Goal: Task Accomplishment & Management: Manage account settings

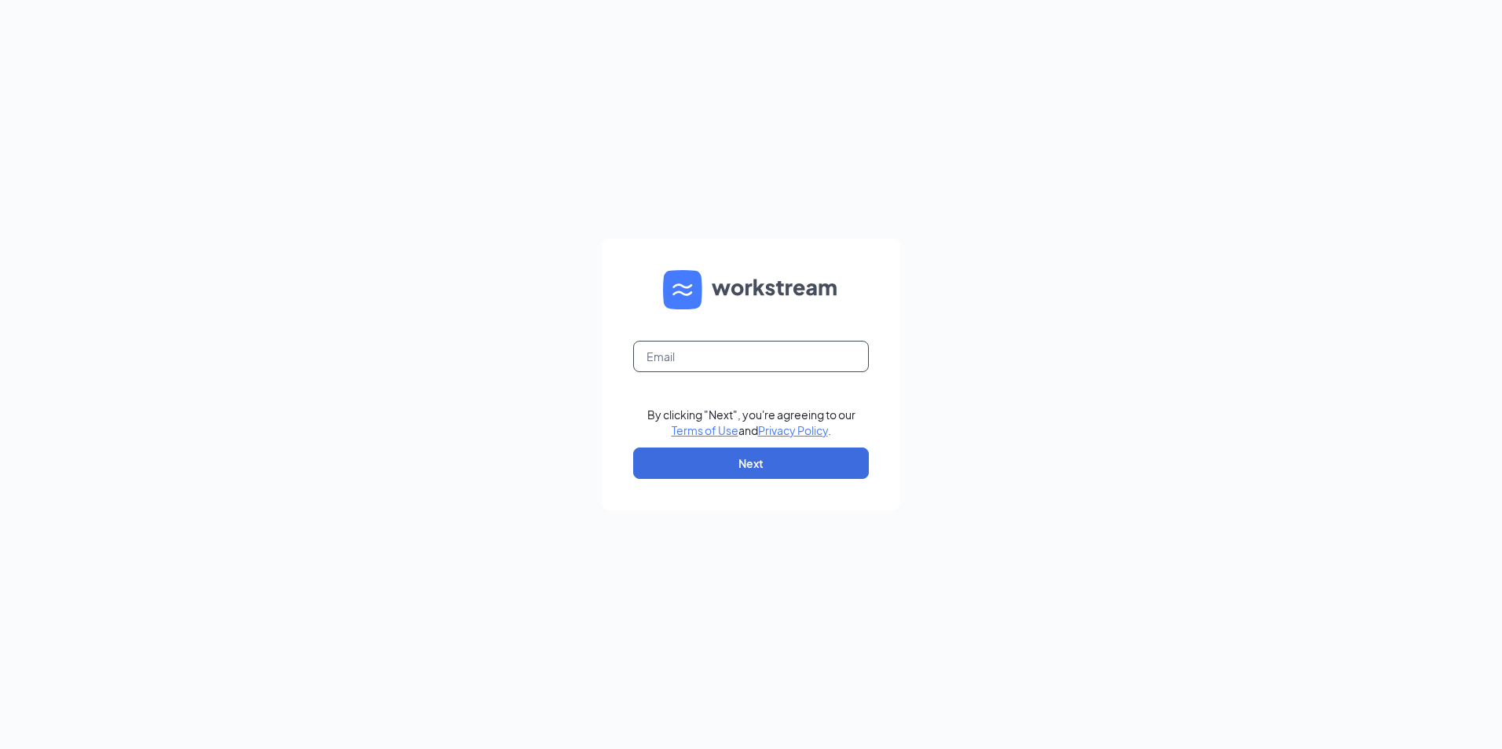
click at [706, 350] on input "text" at bounding box center [751, 356] width 236 height 31
type input "Refuel59@refuelmarket.com"
click at [694, 467] on button "Next" at bounding box center [751, 463] width 236 height 31
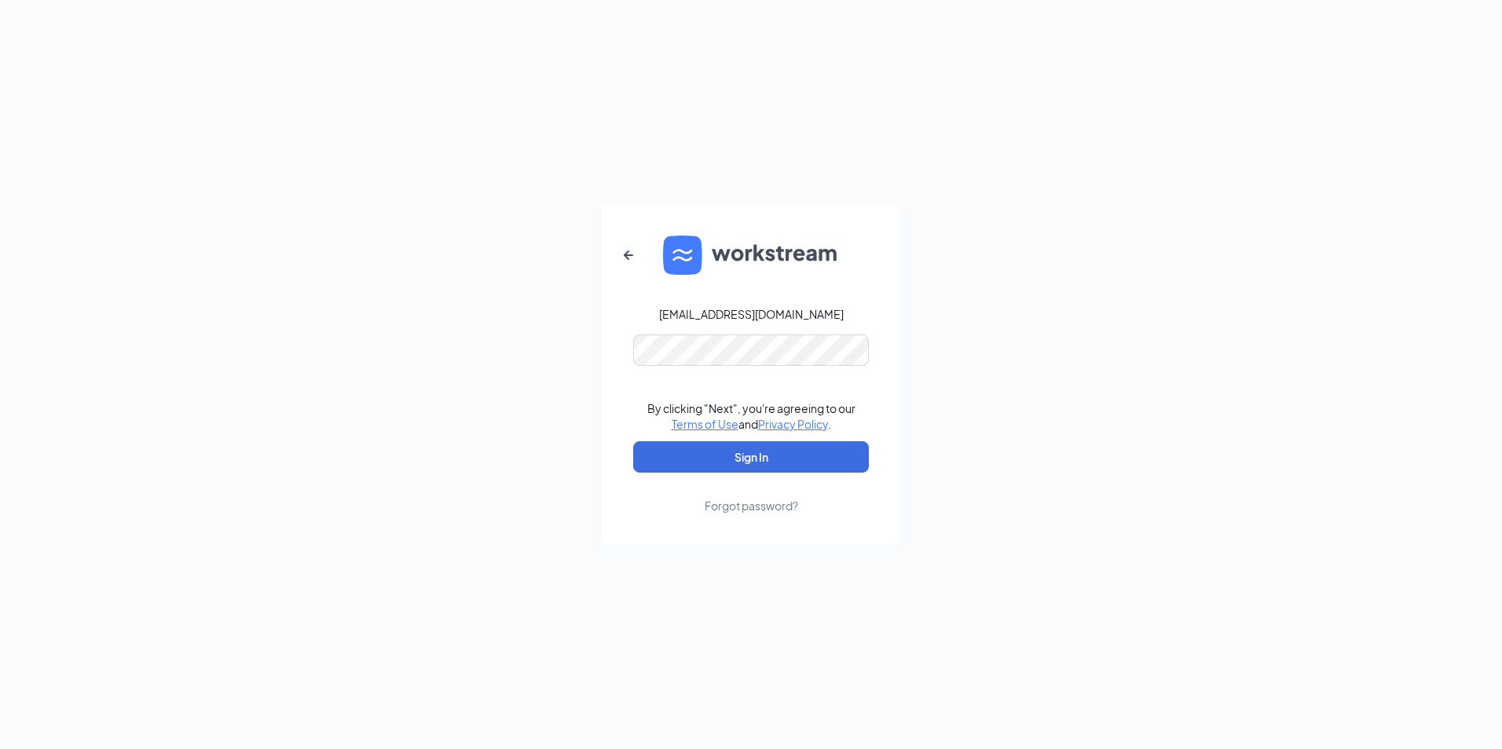
click at [729, 370] on form "Refuel59@refuelmarket.com By clicking "Next", you're agreeing to our Terms of U…" at bounding box center [751, 374] width 298 height 341
click at [708, 468] on button "Sign In" at bounding box center [751, 456] width 236 height 31
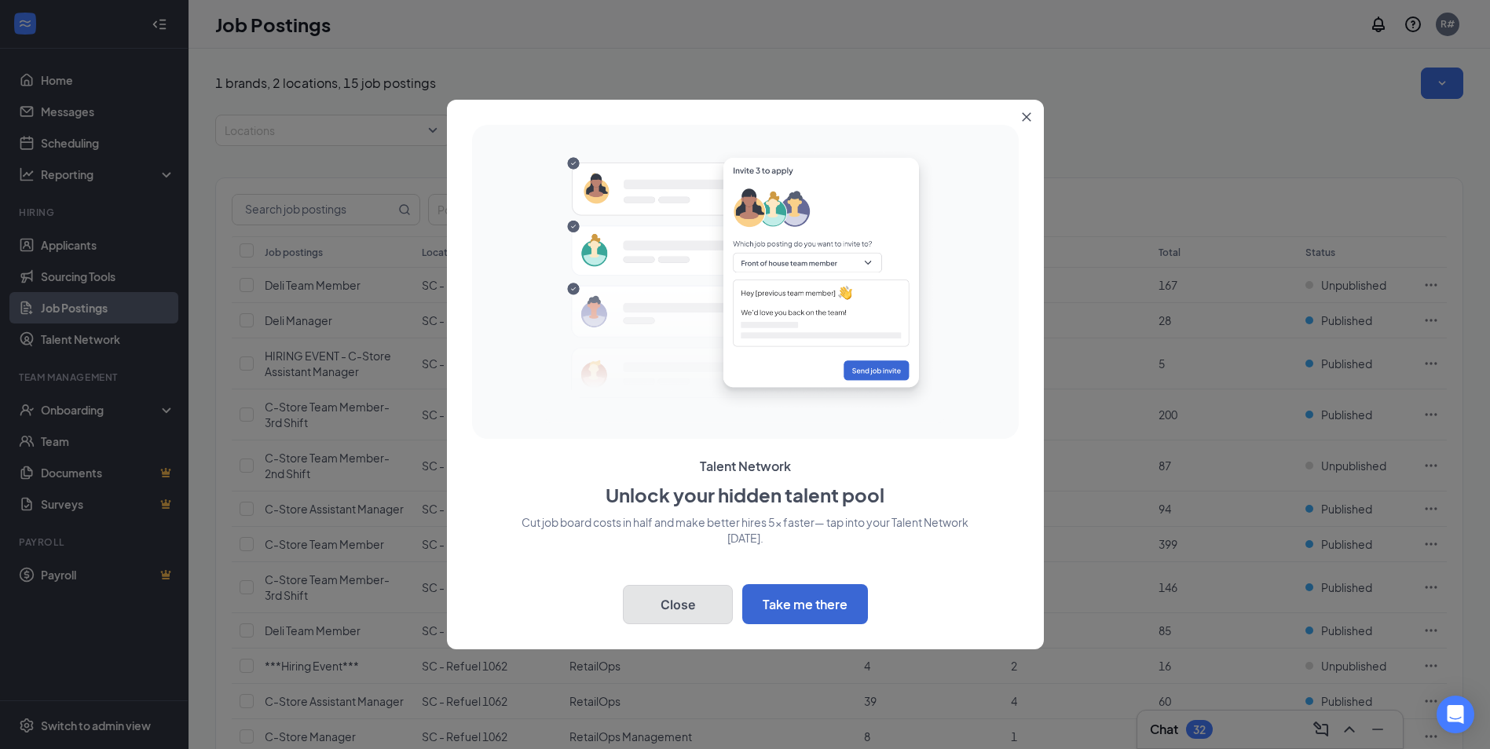
click at [666, 607] on button "Close" at bounding box center [678, 604] width 110 height 39
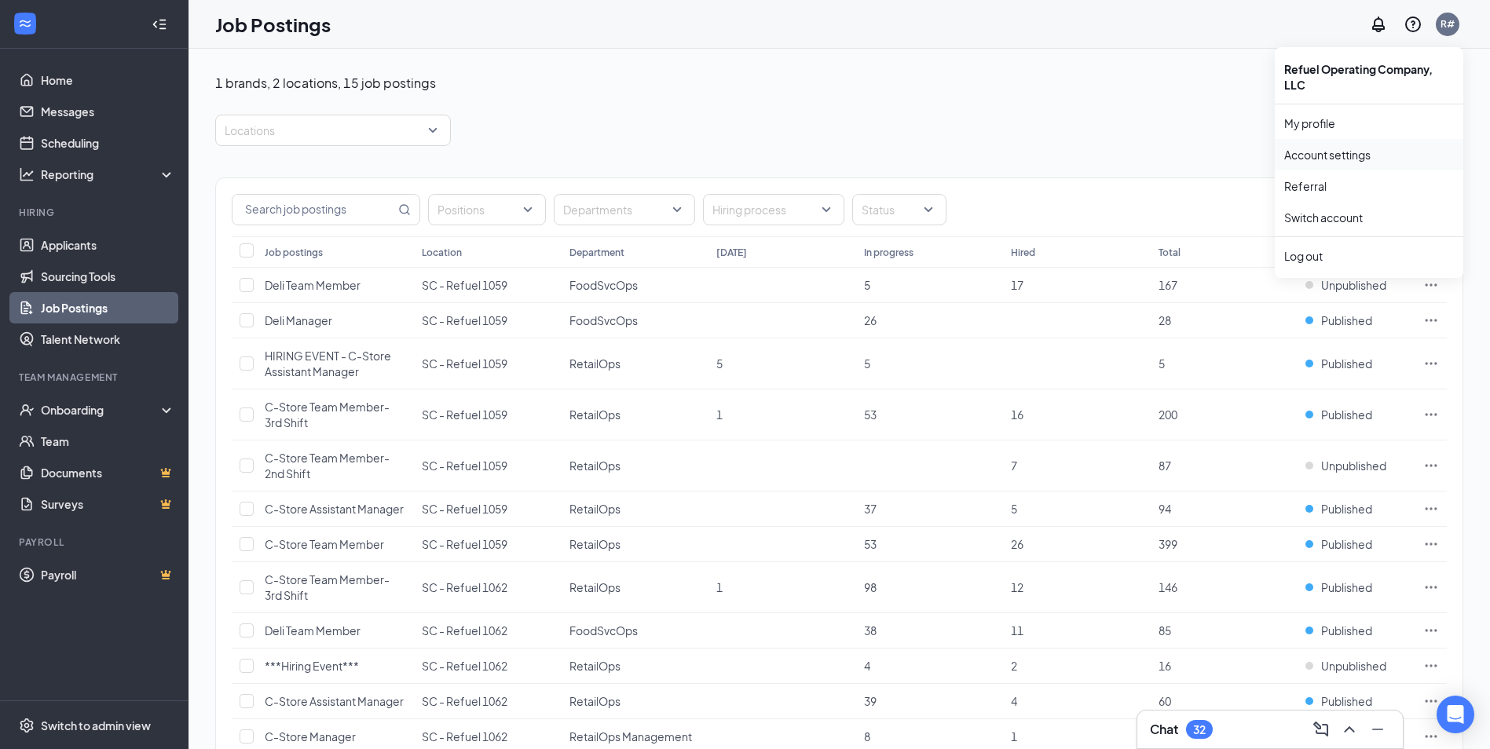
click at [1298, 156] on link "Account settings" at bounding box center [1369, 155] width 170 height 16
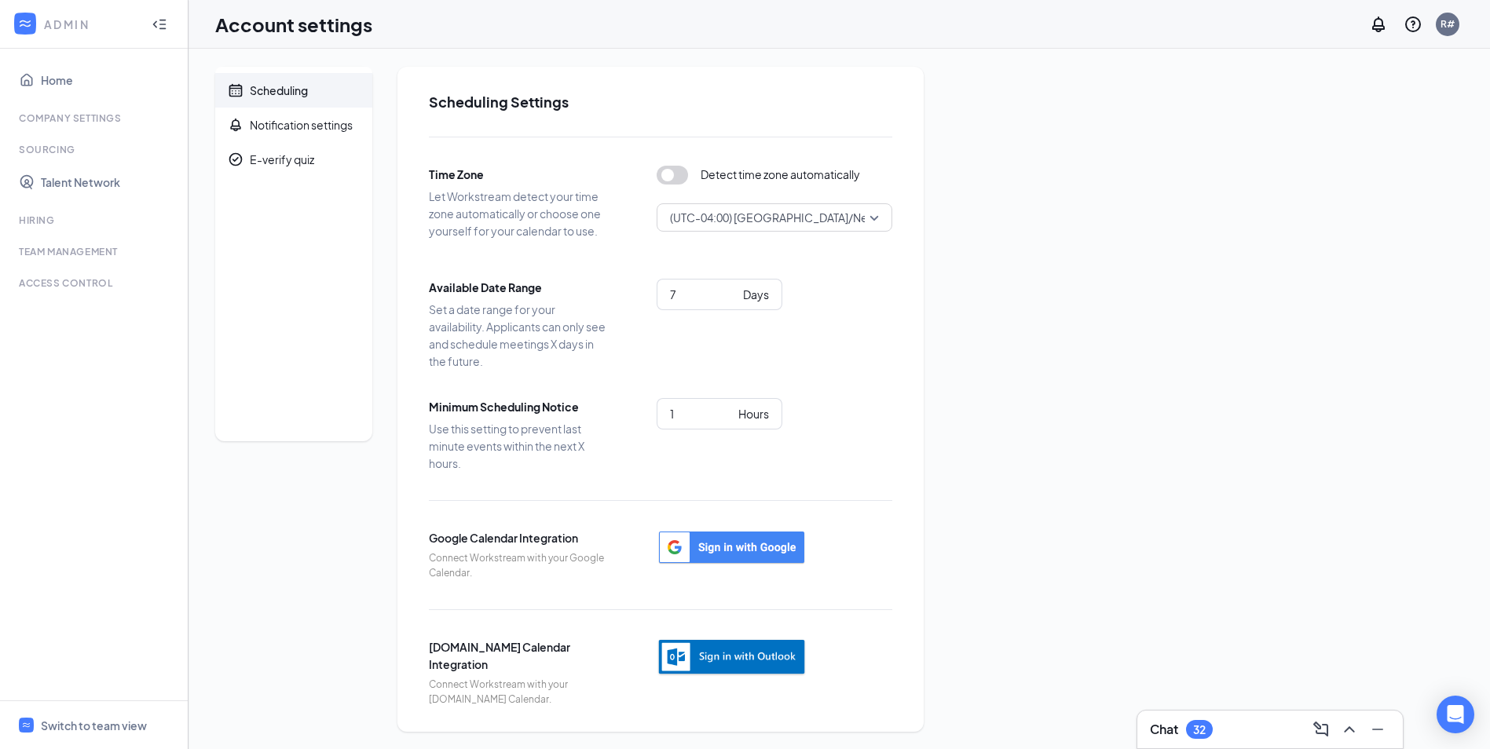
scroll to position [2, 0]
click at [251, 124] on div "Notification settings" at bounding box center [301, 123] width 103 height 16
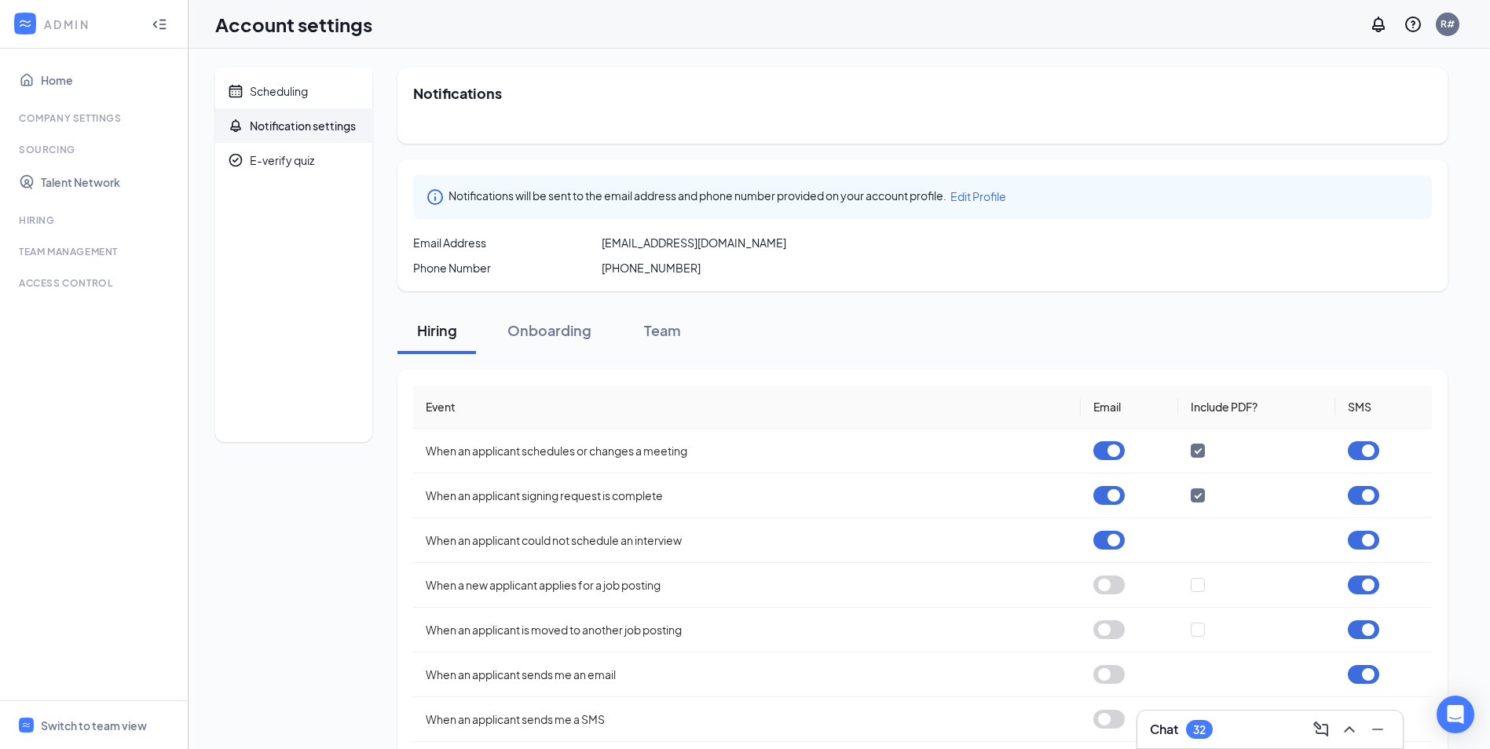
click at [705, 265] on div "Phone Number +1 (843) 592-5551" at bounding box center [922, 268] width 1019 height 16
click at [995, 192] on span "Edit Profile" at bounding box center [978, 196] width 56 height 14
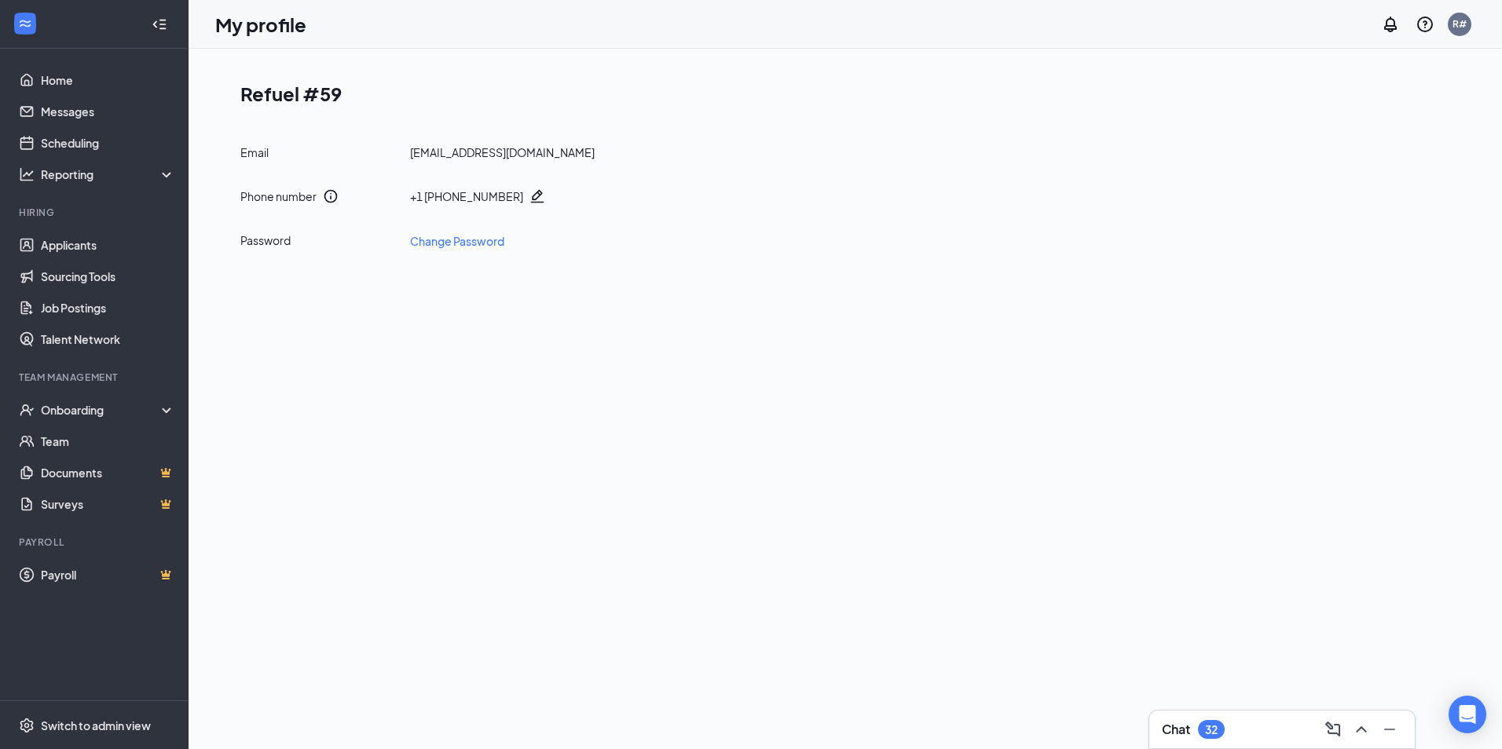
click at [529, 194] on icon "Pencil" at bounding box center [537, 197] width 16 height 16
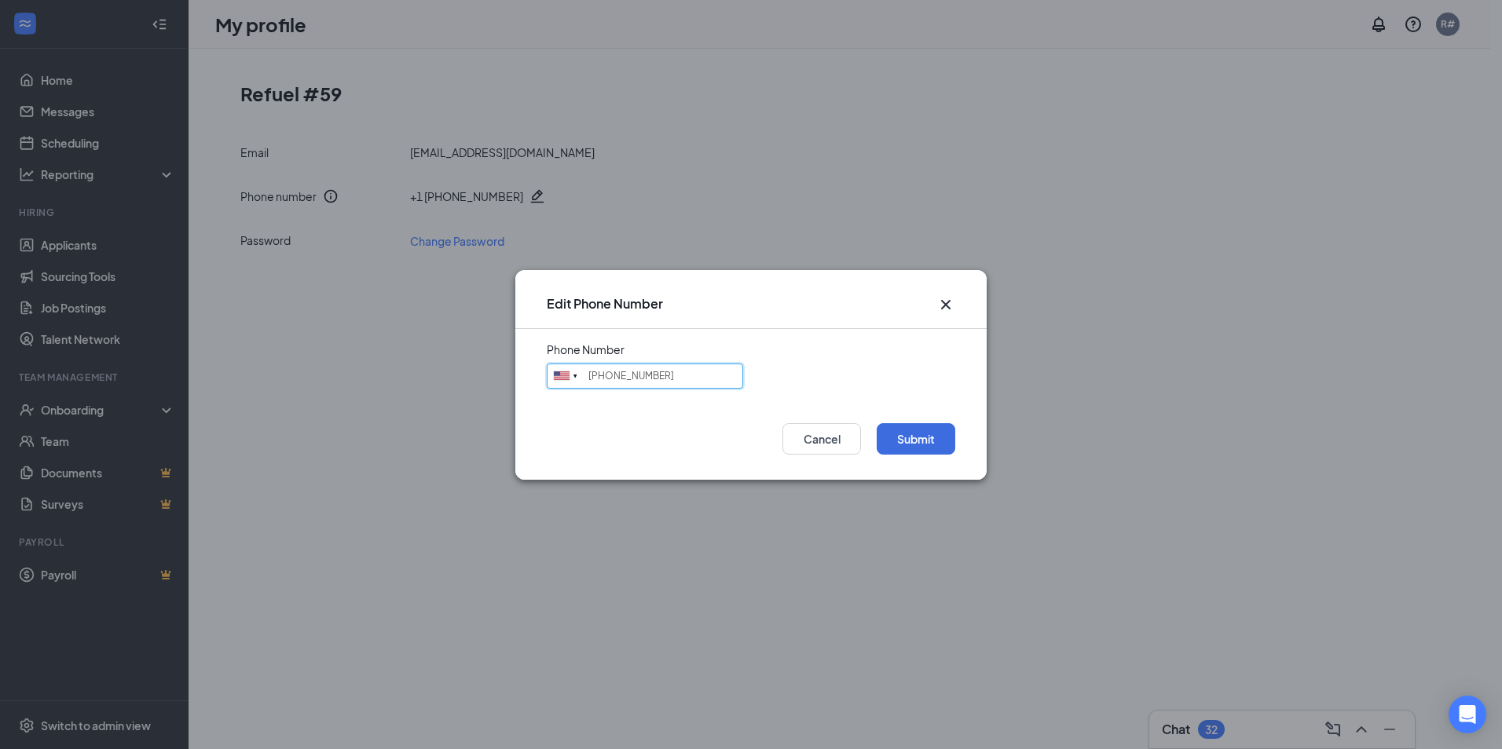
click at [704, 375] on input "(843) 592-5551" at bounding box center [645, 376] width 196 height 25
type input "9125077172"
click at [932, 445] on button "Submit" at bounding box center [916, 438] width 79 height 31
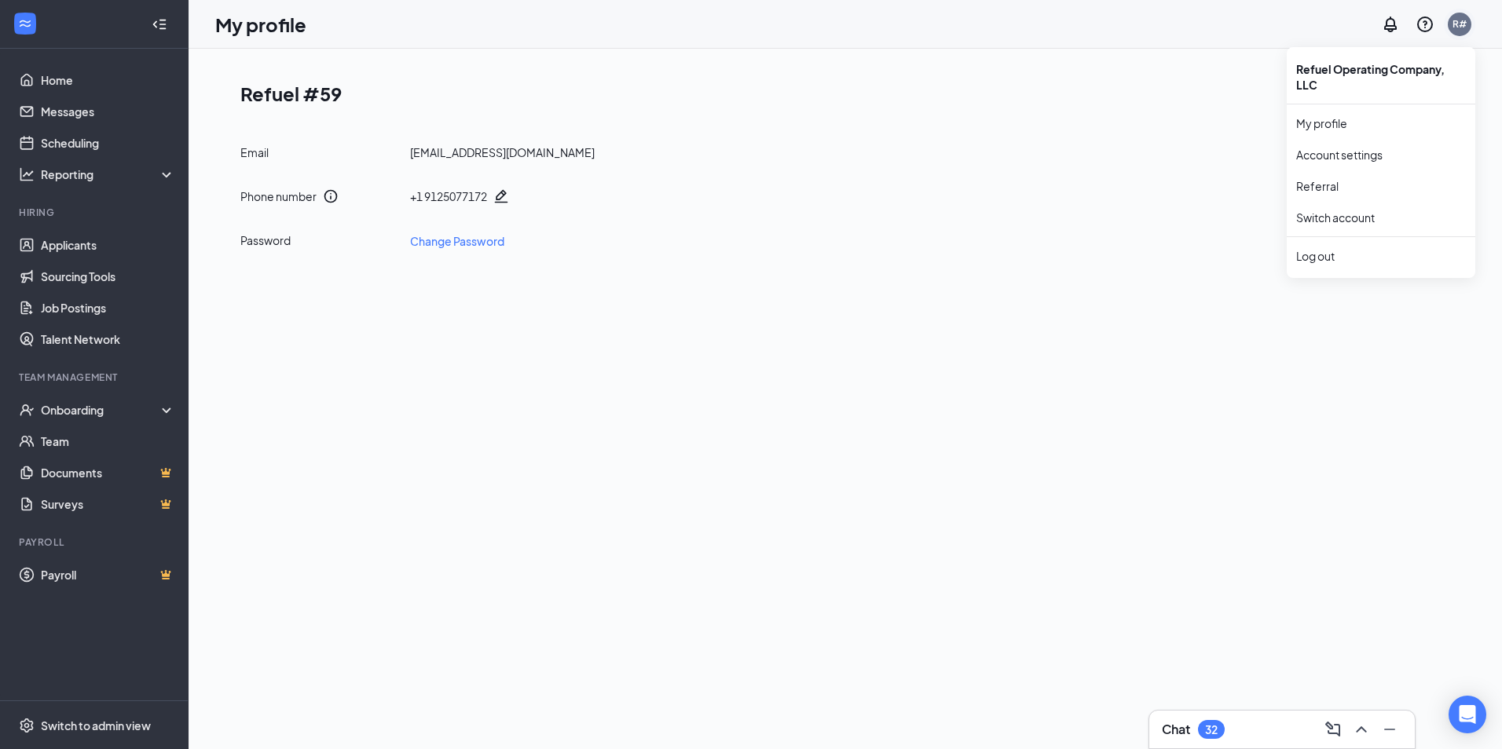
click at [1457, 27] on div "R#" at bounding box center [1459, 23] width 14 height 13
click at [1364, 156] on link "Account settings" at bounding box center [1381, 155] width 170 height 16
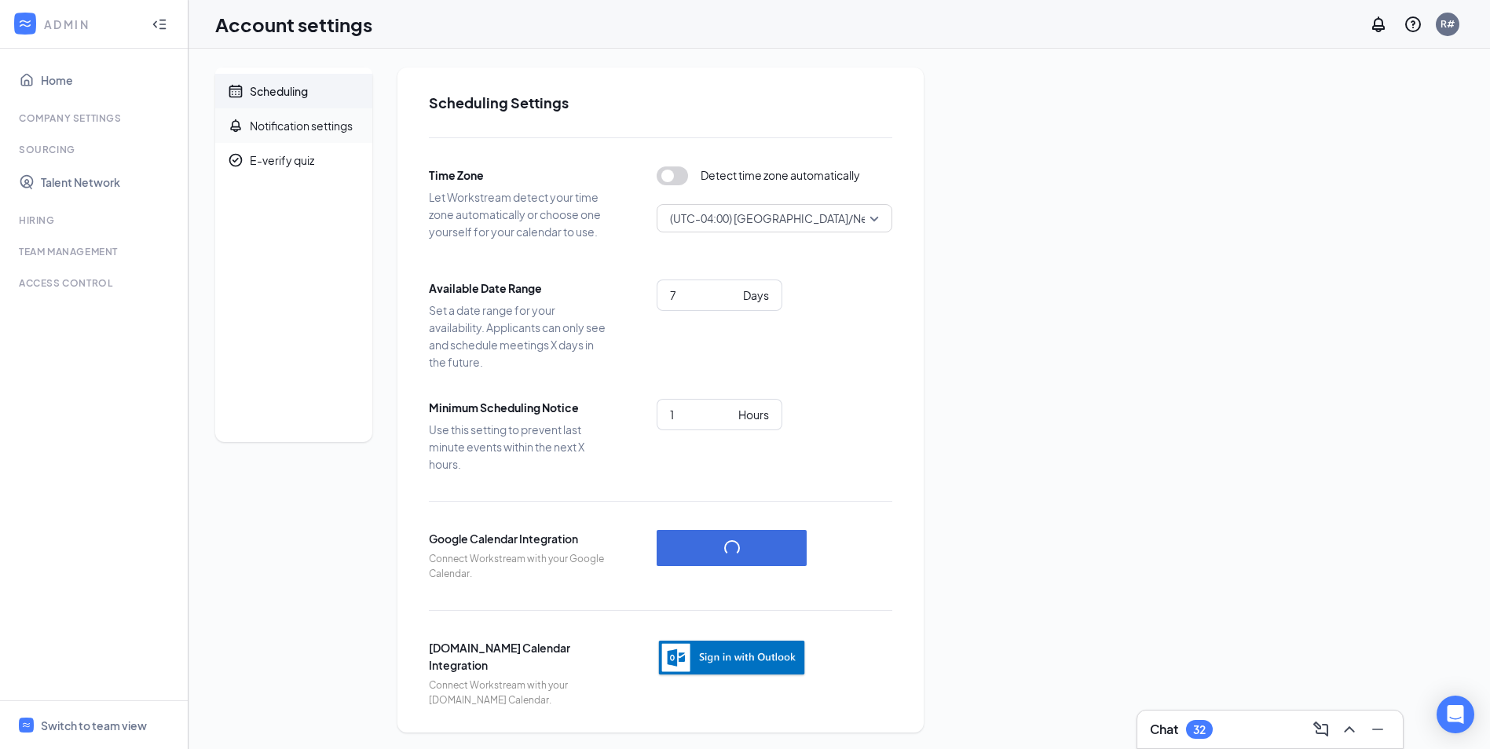
click at [330, 129] on div "Notification settings" at bounding box center [301, 126] width 103 height 16
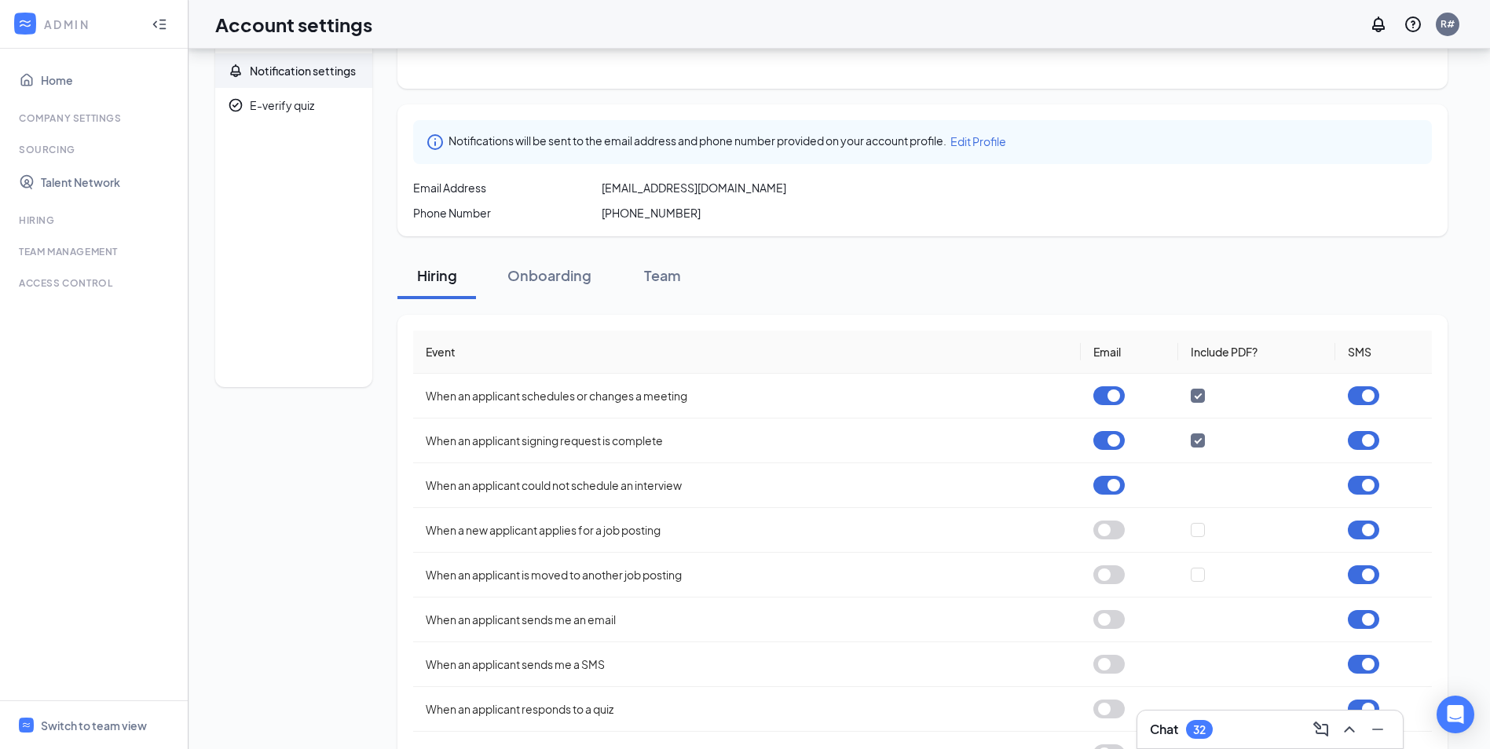
scroll to position [157, 0]
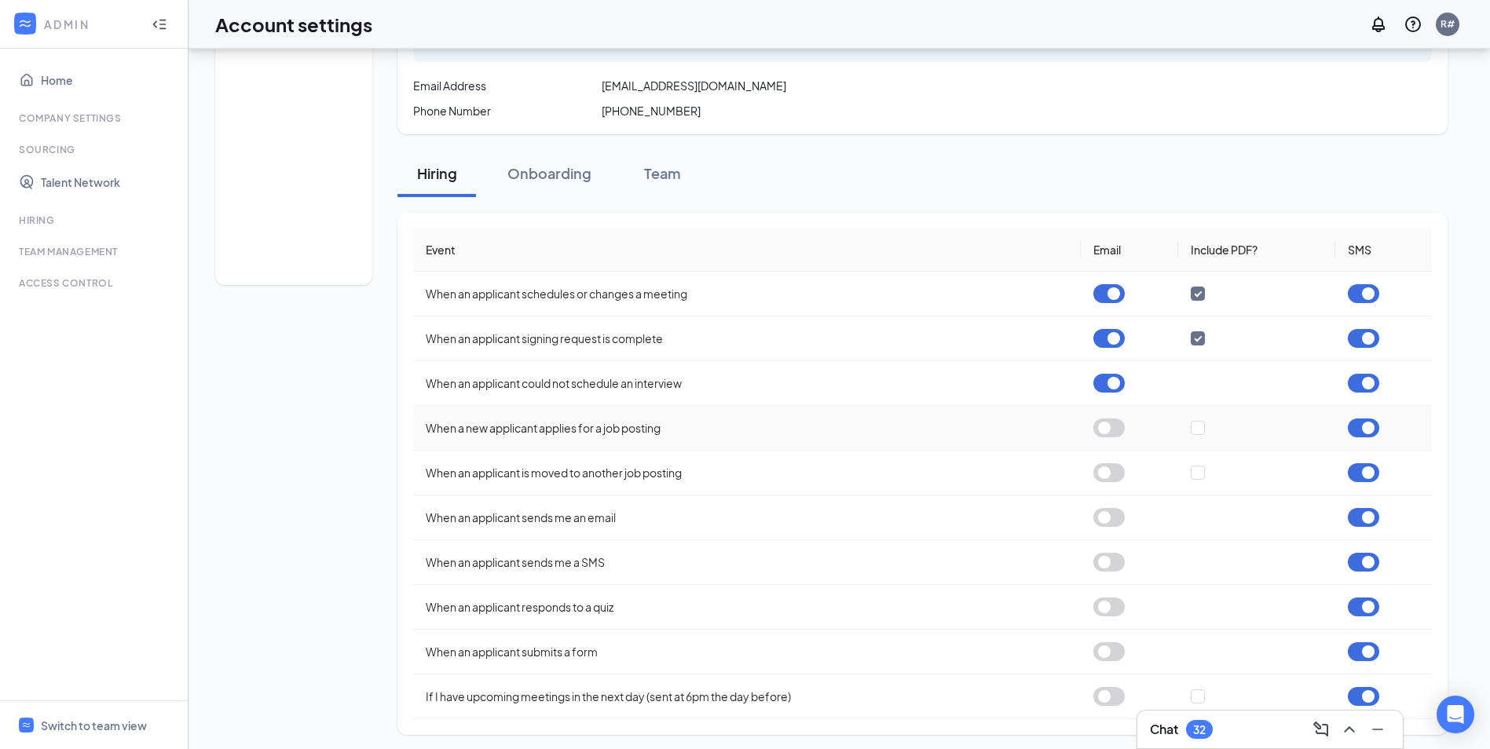
click at [1113, 431] on button "button" at bounding box center [1108, 428] width 31 height 19
click at [1110, 470] on button "button" at bounding box center [1108, 472] width 31 height 19
click at [1118, 515] on button "button" at bounding box center [1108, 517] width 31 height 19
click at [1121, 559] on button "button" at bounding box center [1108, 562] width 31 height 19
click at [1115, 651] on button "button" at bounding box center [1108, 652] width 31 height 19
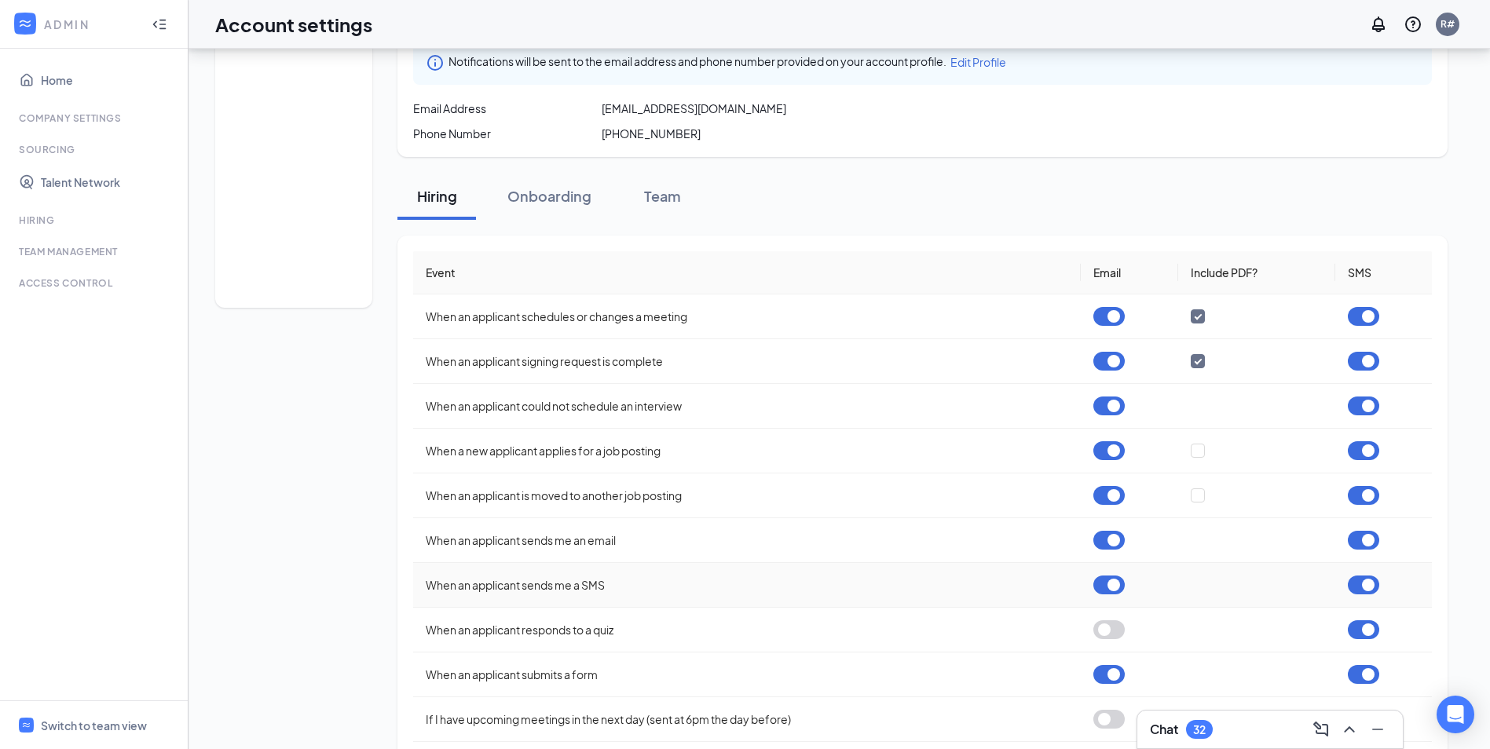
scroll to position [162, 0]
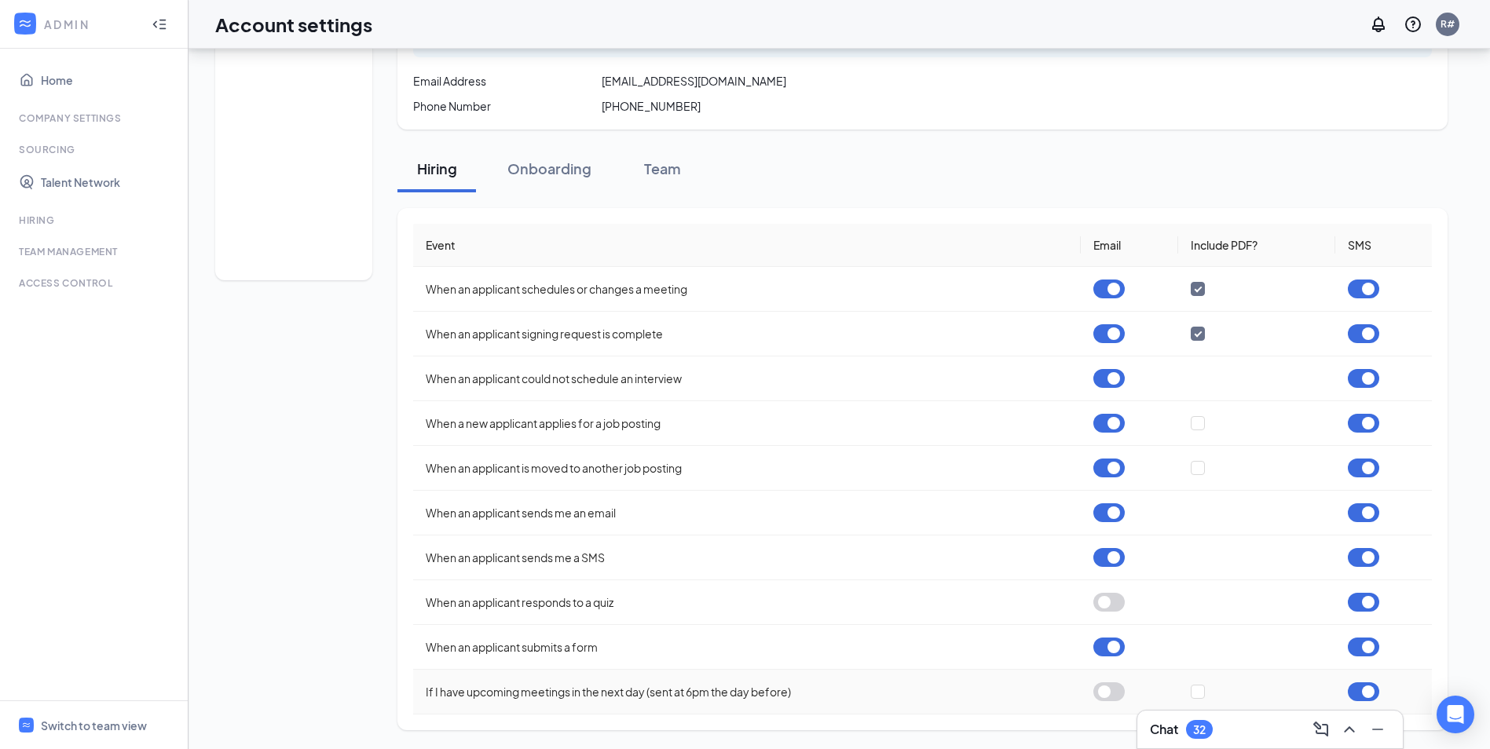
click at [1116, 690] on button "button" at bounding box center [1108, 692] width 31 height 19
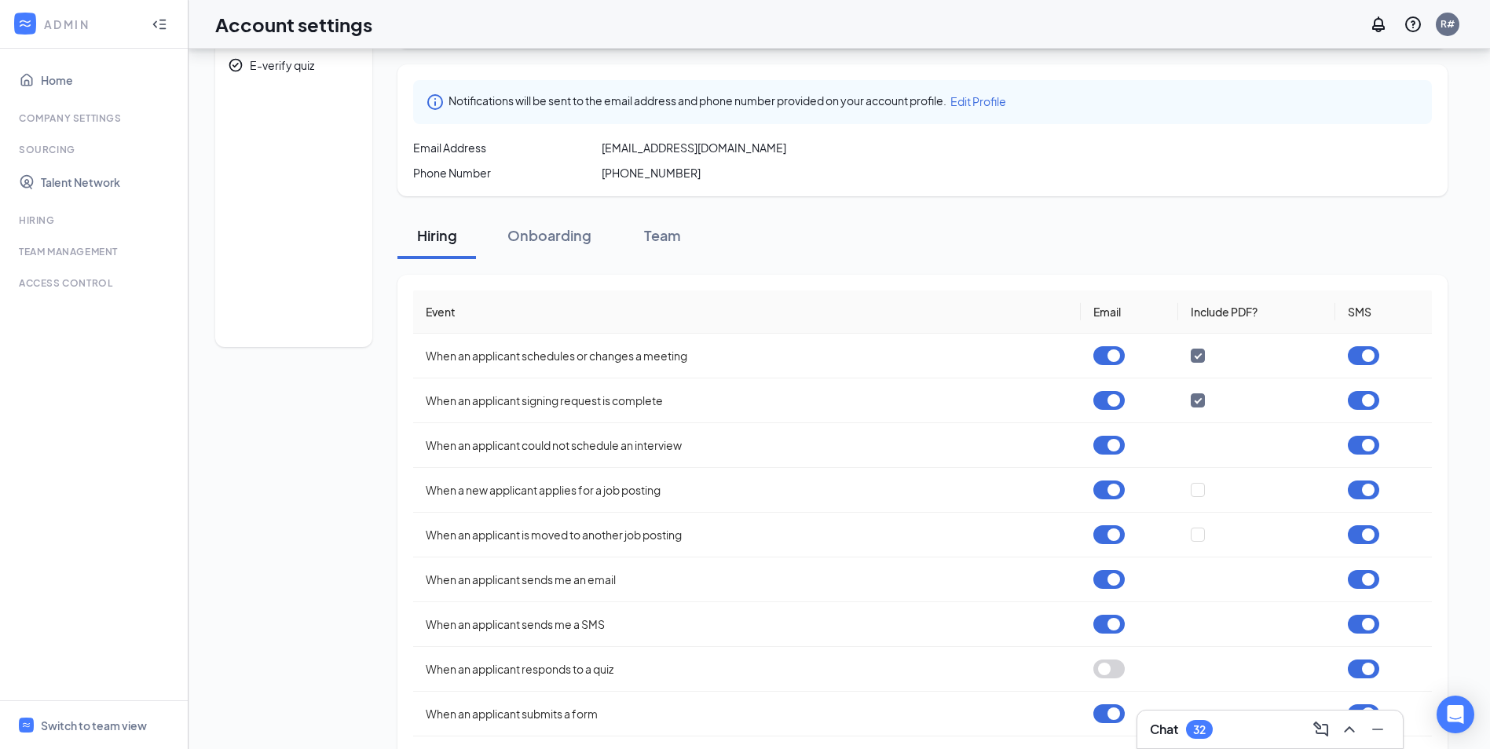
scroll to position [83, 0]
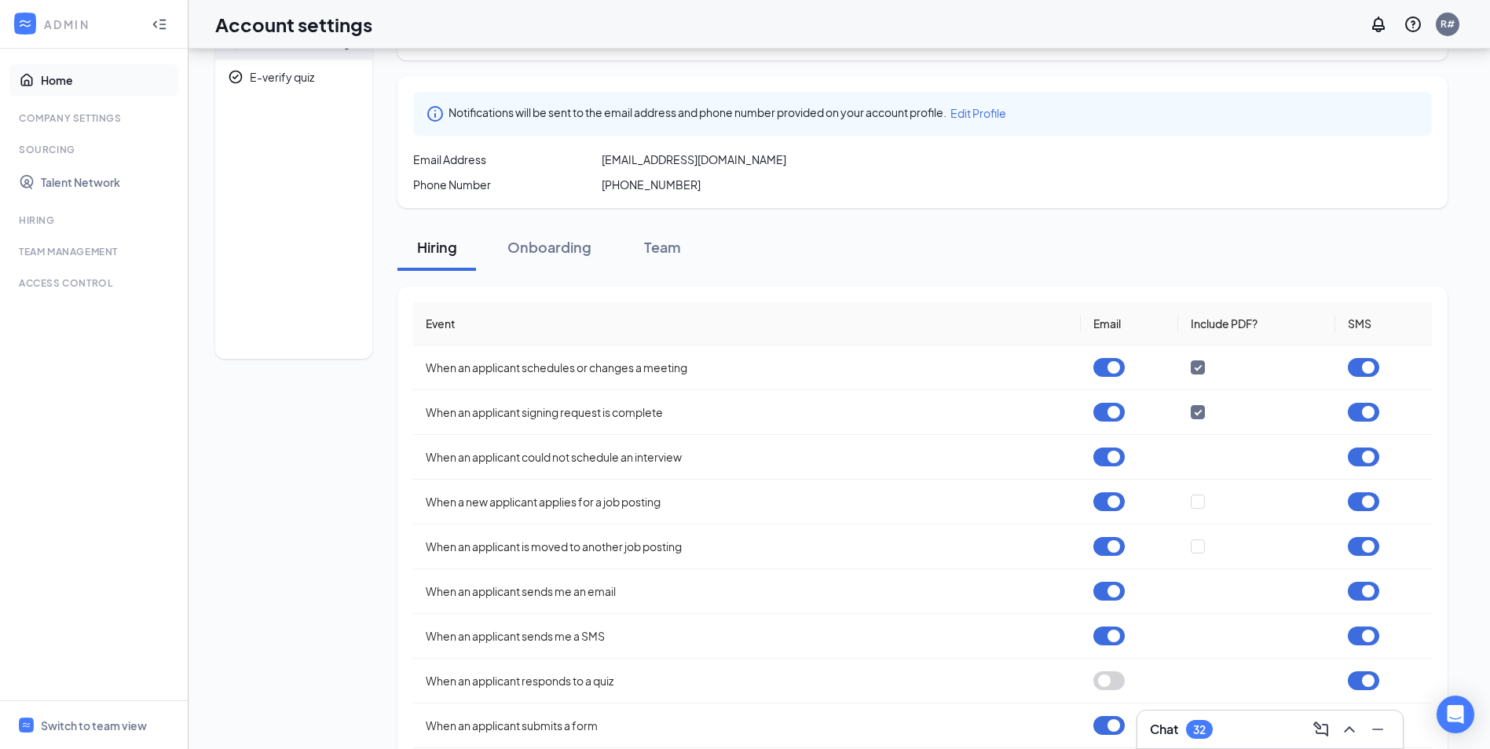
click at [53, 73] on link "Home" at bounding box center [108, 79] width 134 height 31
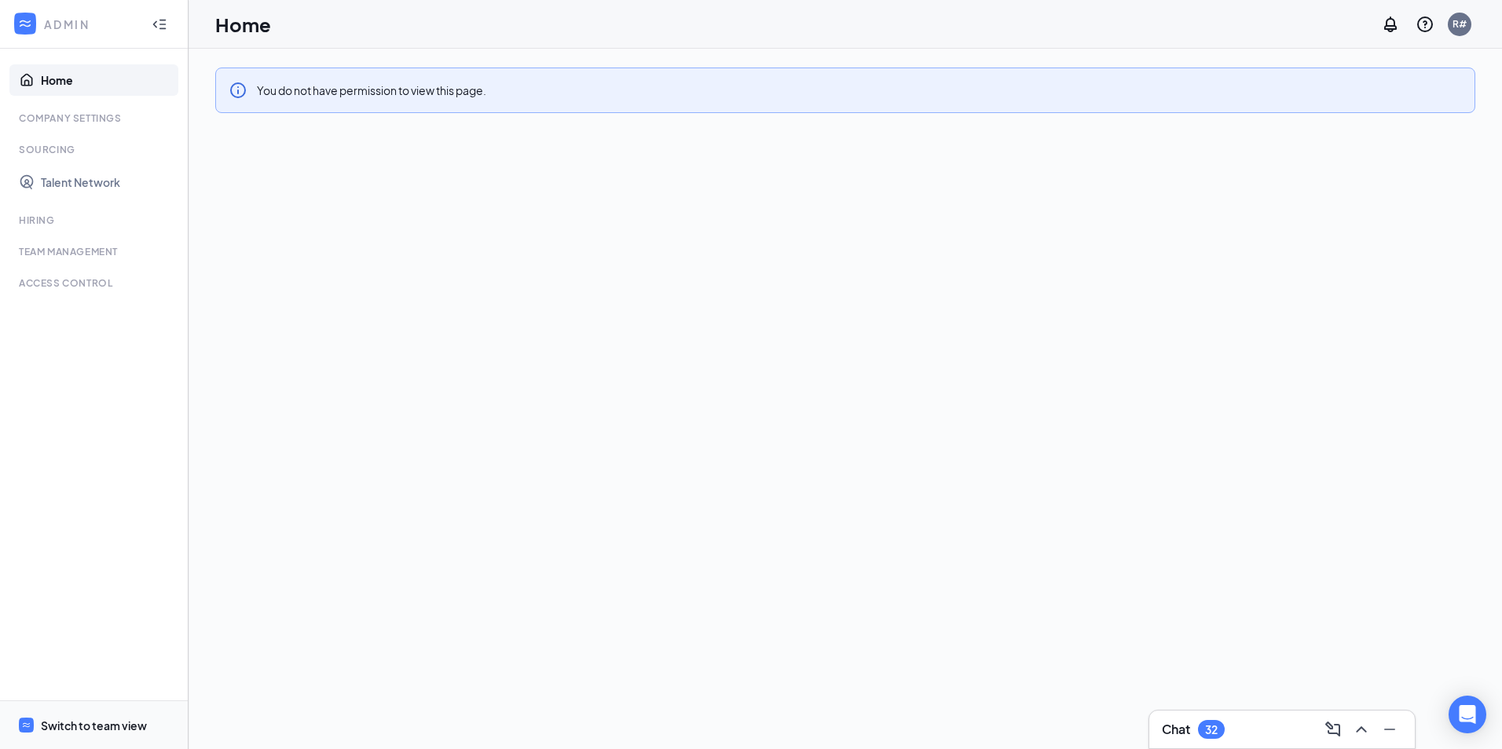
click at [93, 728] on div "Switch to team view" at bounding box center [94, 726] width 106 height 16
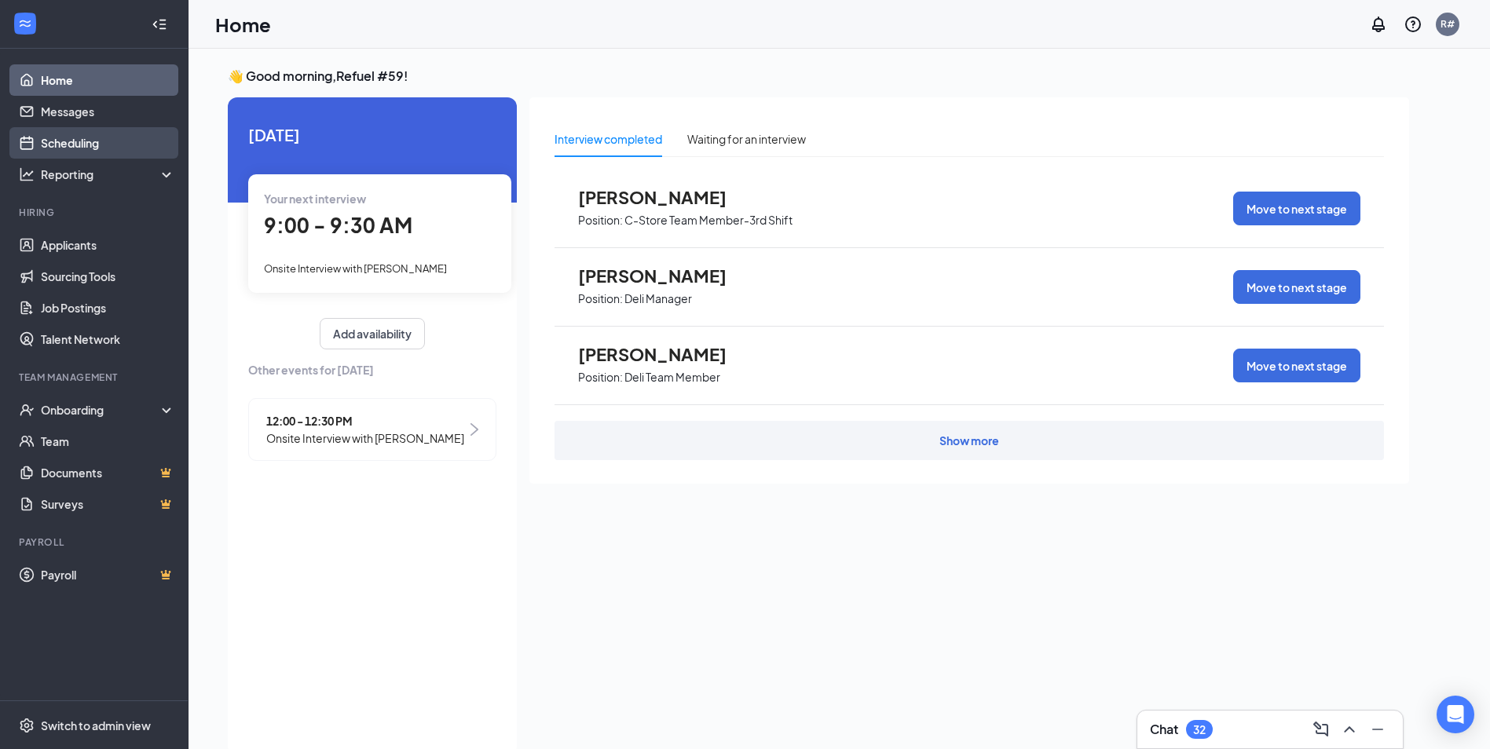
click at [57, 136] on link "Scheduling" at bounding box center [108, 142] width 134 height 31
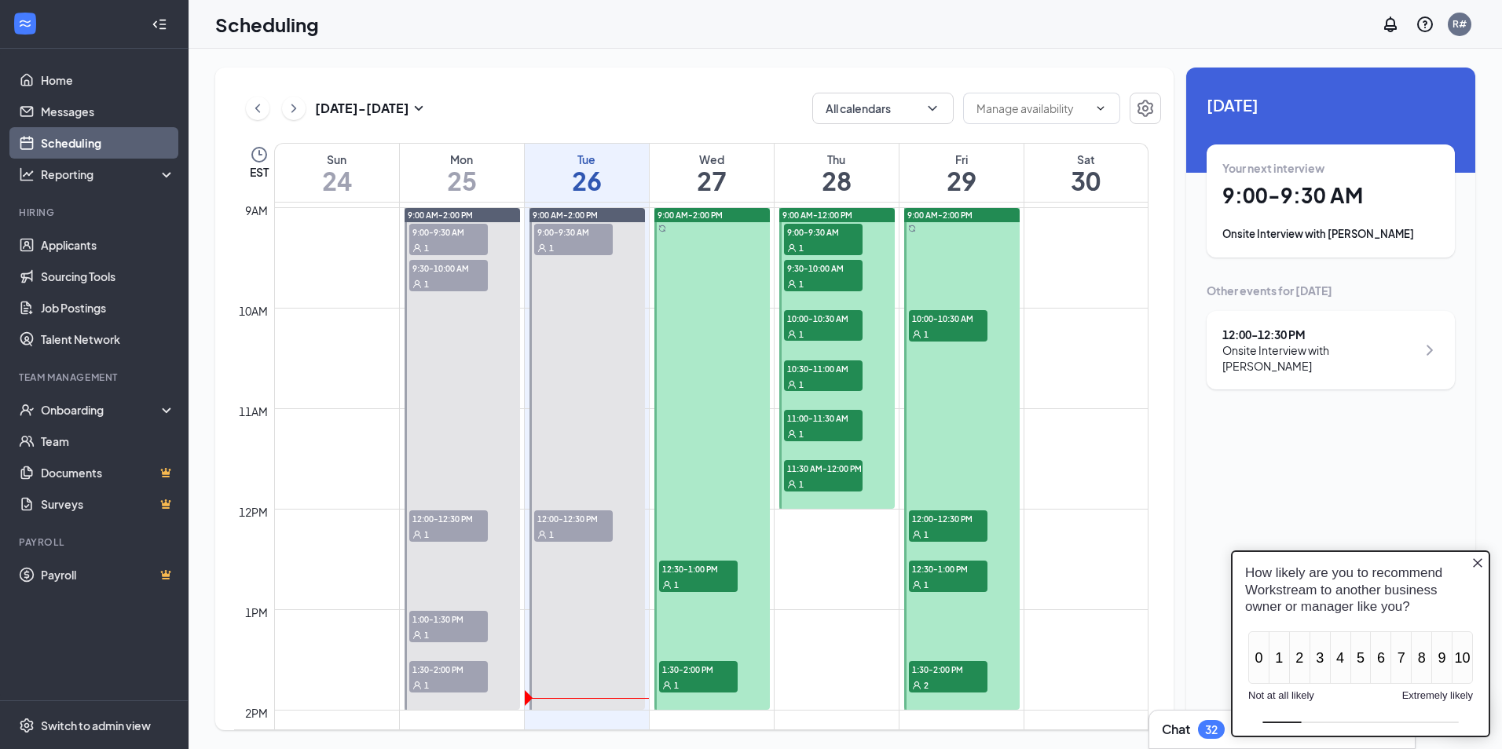
scroll to position [946, 0]
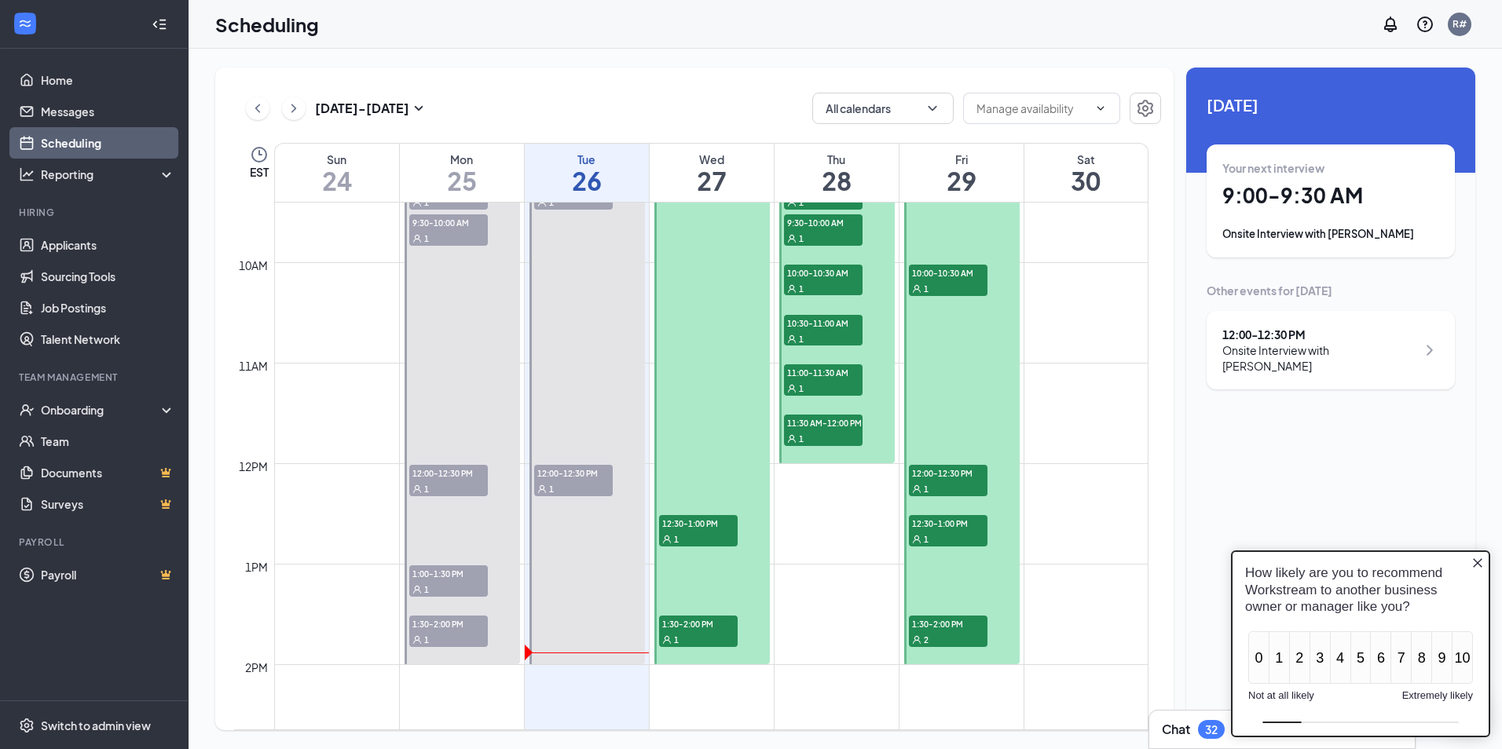
drag, startPoint x: 66, startPoint y: 370, endPoint x: 1143, endPoint y: 424, distance: 1078.2
click at [1143, 424] on td at bounding box center [711, 425] width 874 height 25
click at [1096, 228] on td at bounding box center [711, 224] width 874 height 25
click at [1067, 237] on td at bounding box center [711, 249] width 874 height 25
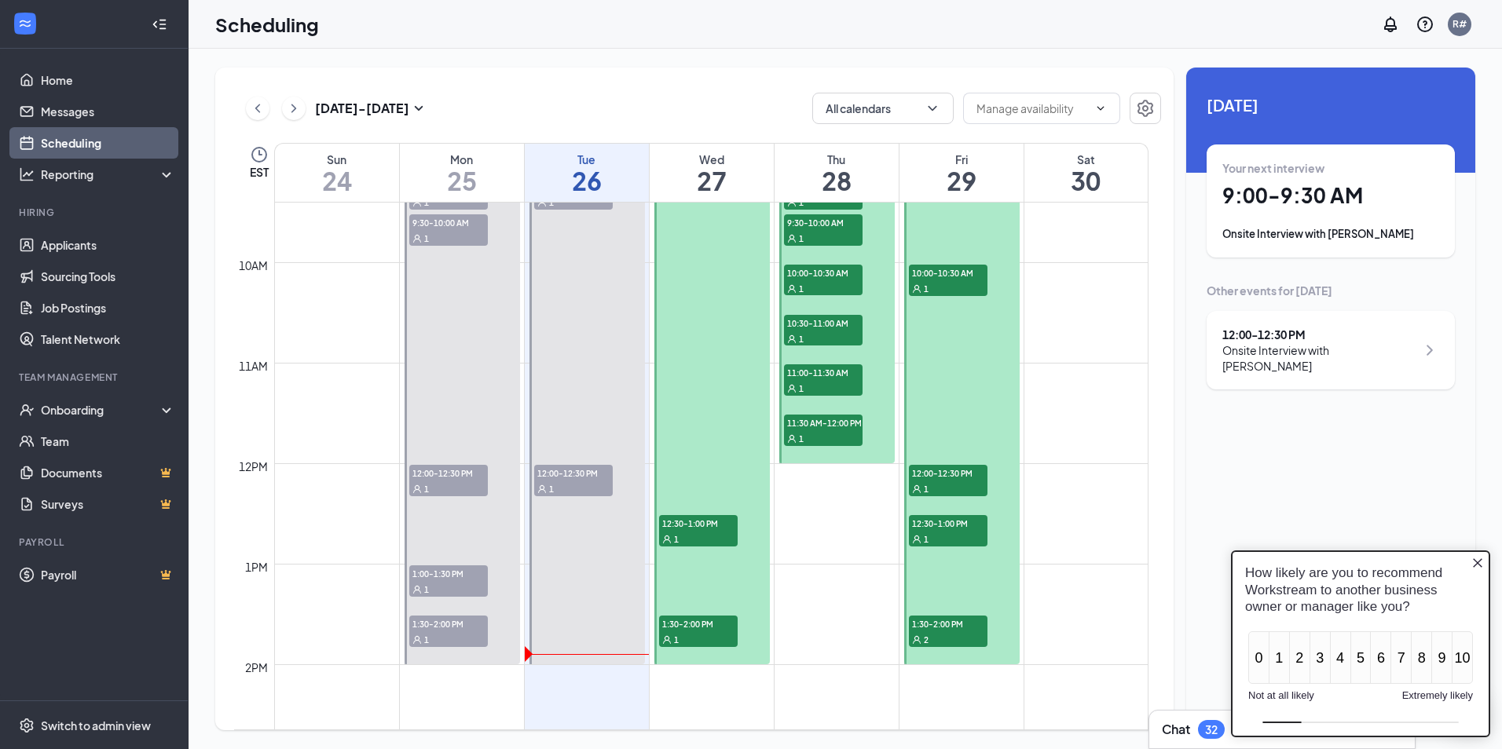
click at [1067, 237] on td at bounding box center [711, 249] width 874 height 25
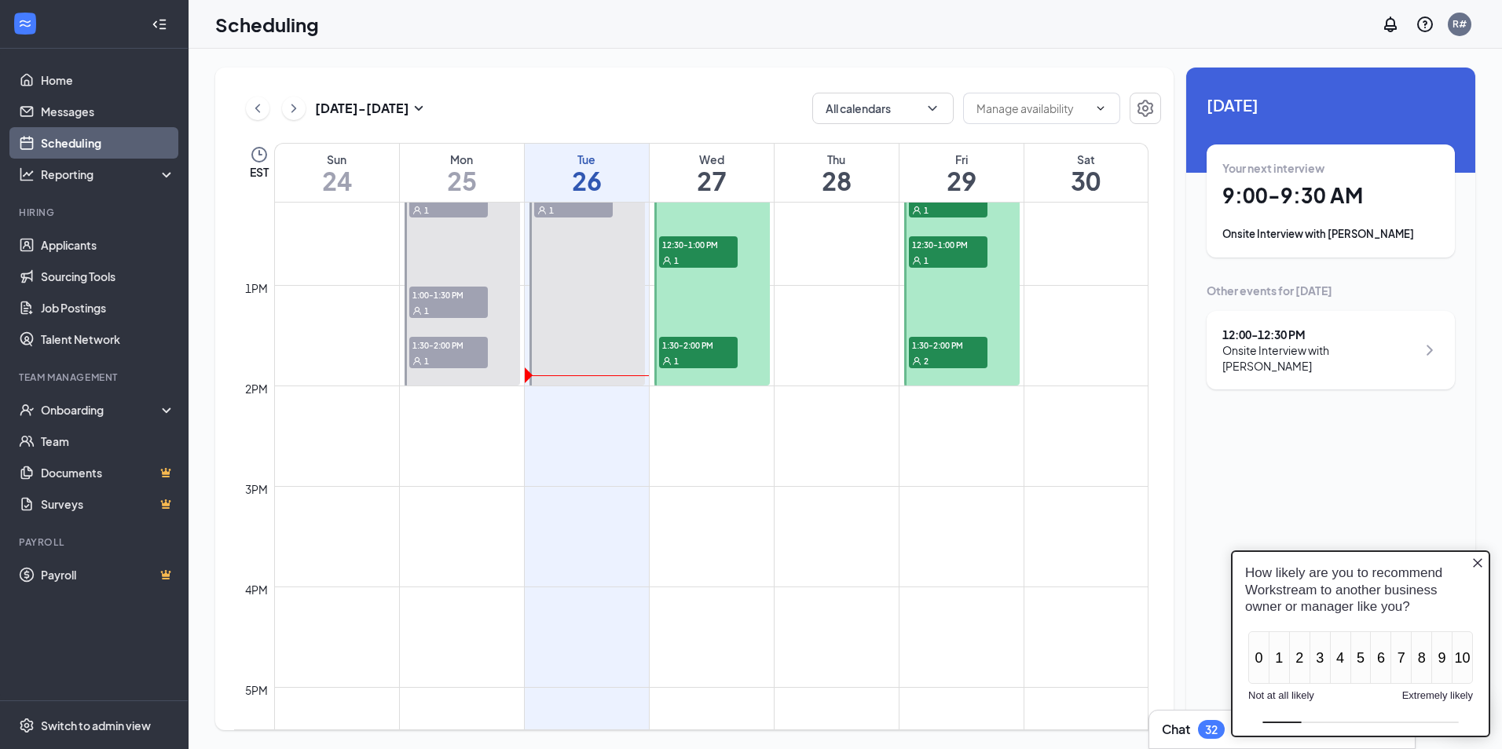
scroll to position [1260, 0]
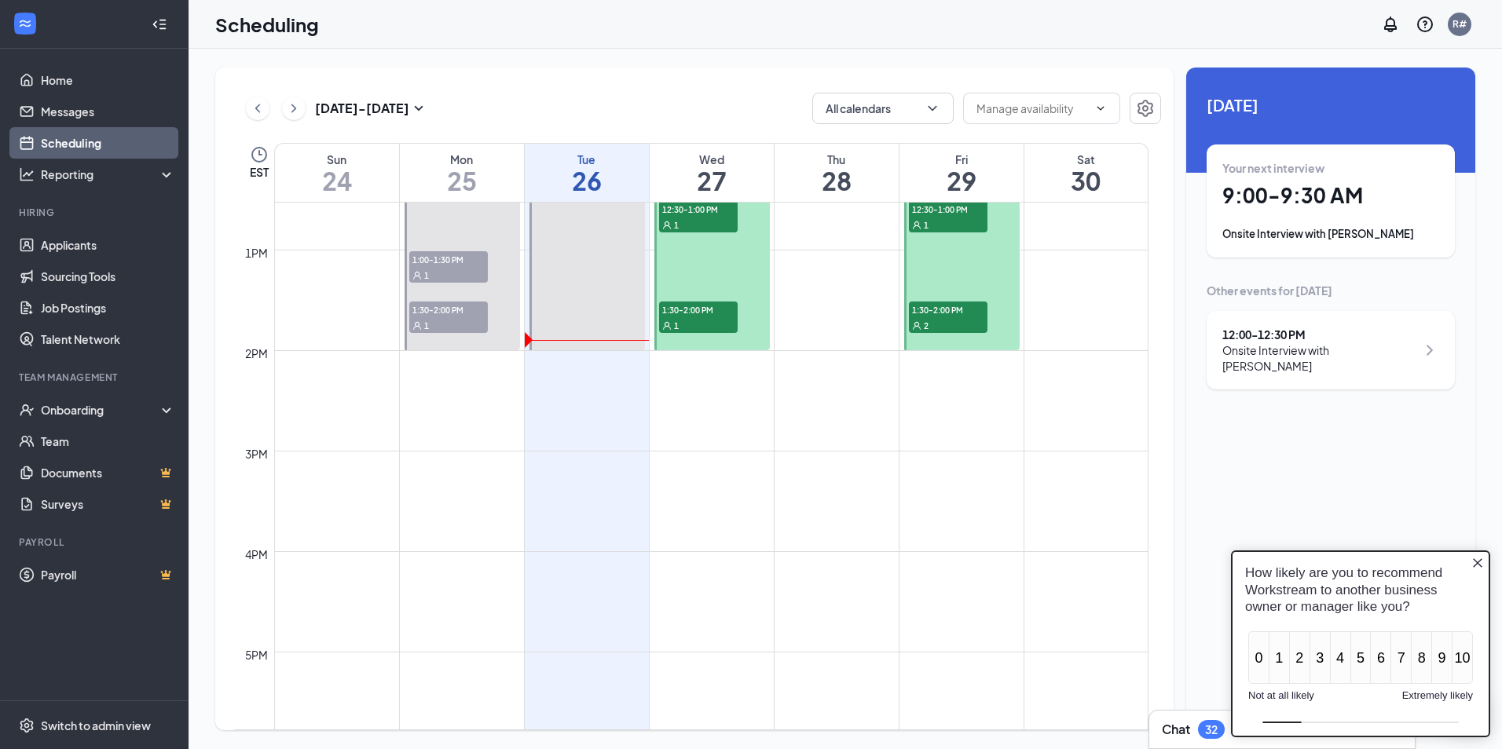
click at [1068, 289] on td at bounding box center [711, 287] width 874 height 25
drag, startPoint x: 1063, startPoint y: 302, endPoint x: 1061, endPoint y: 273, distance: 29.9
click at [1061, 273] on td at bounding box center [711, 262] width 874 height 25
drag, startPoint x: 1006, startPoint y: 279, endPoint x: 1025, endPoint y: 269, distance: 21.1
click at [1025, 269] on div "12am 1am 2am 3am 4am 5am 6am 7am 8am 9am 10am 11am 12pm 1pm 2pm 3pm 4pm 5pm 6pm…" at bounding box center [691, 149] width 914 height 2413
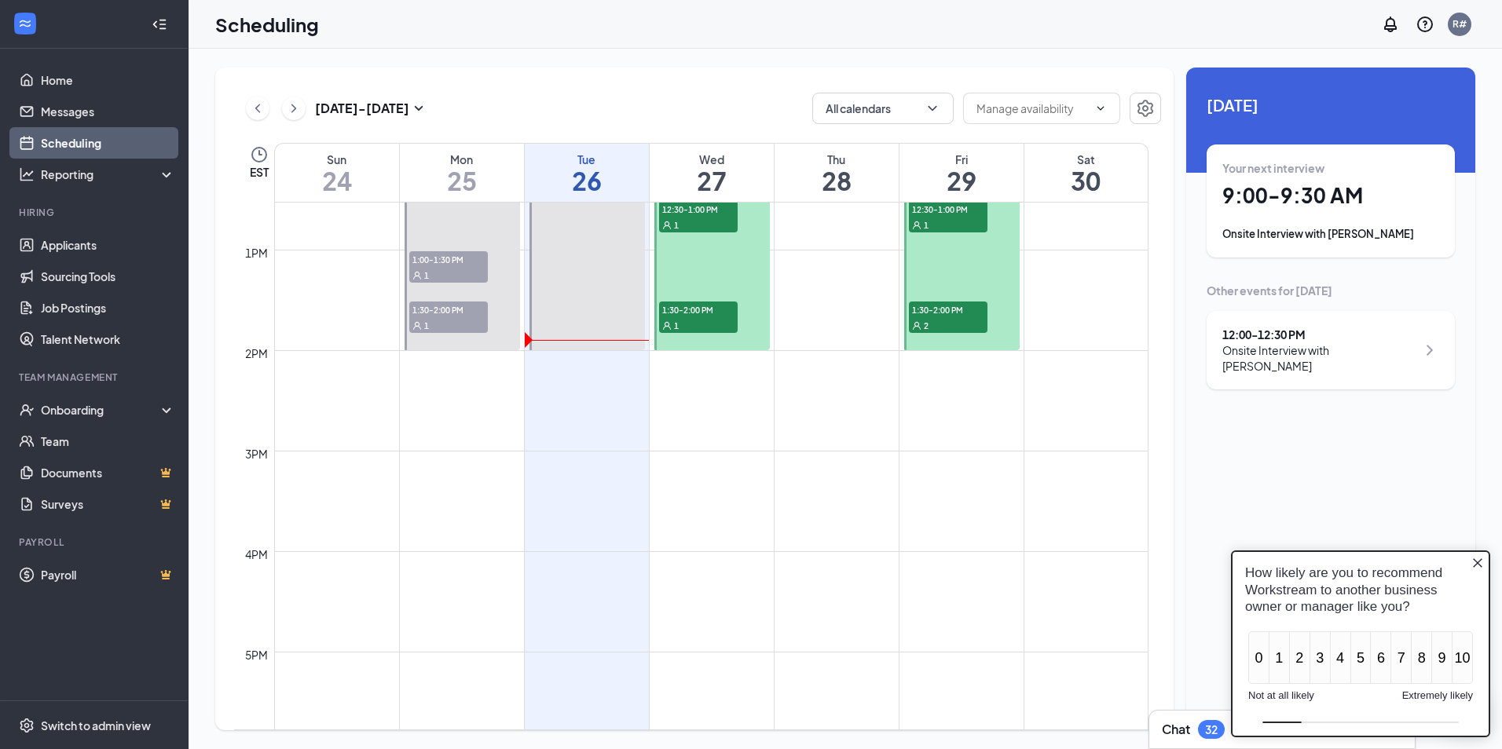
click at [1044, 269] on td at bounding box center [711, 262] width 874 height 25
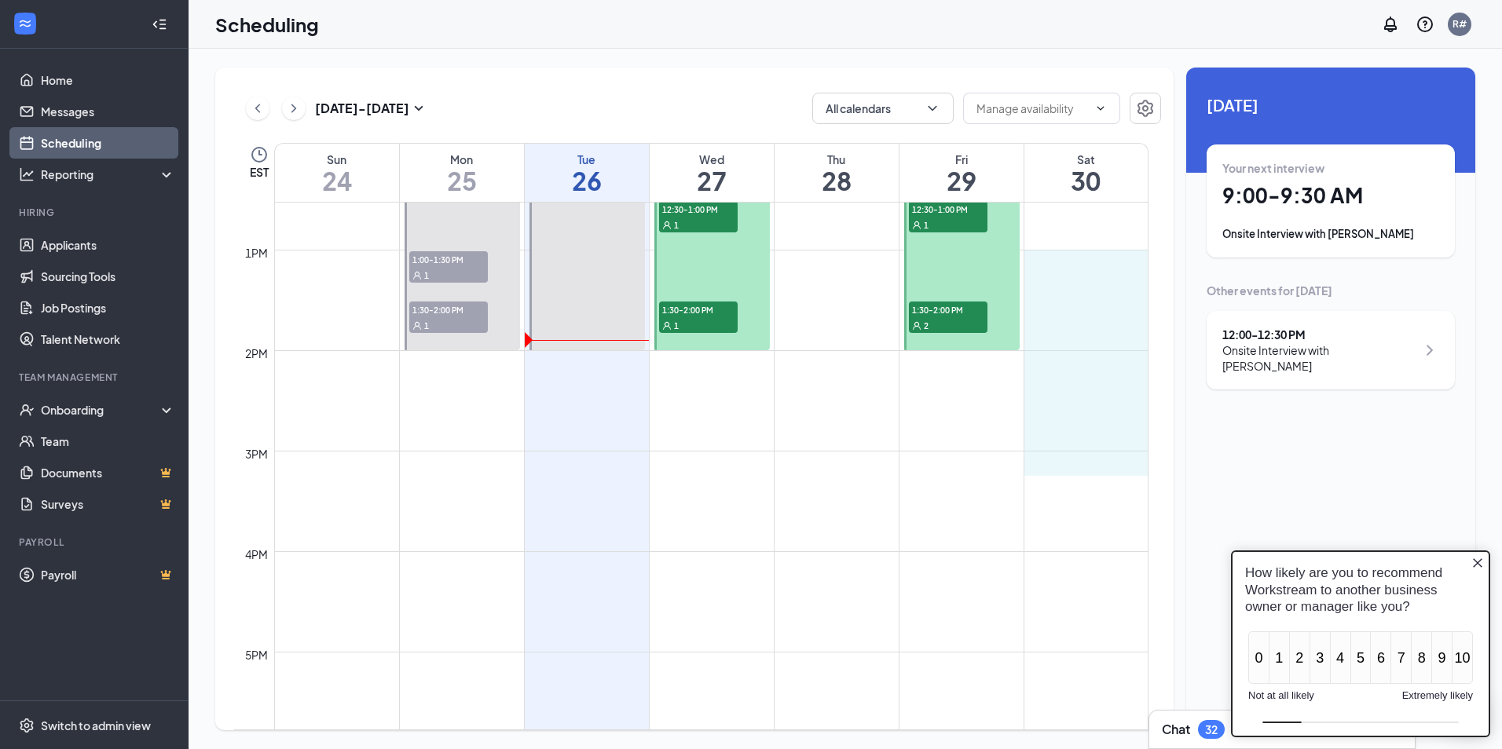
drag, startPoint x: 1044, startPoint y: 269, endPoint x: 1100, endPoint y: 462, distance: 200.4
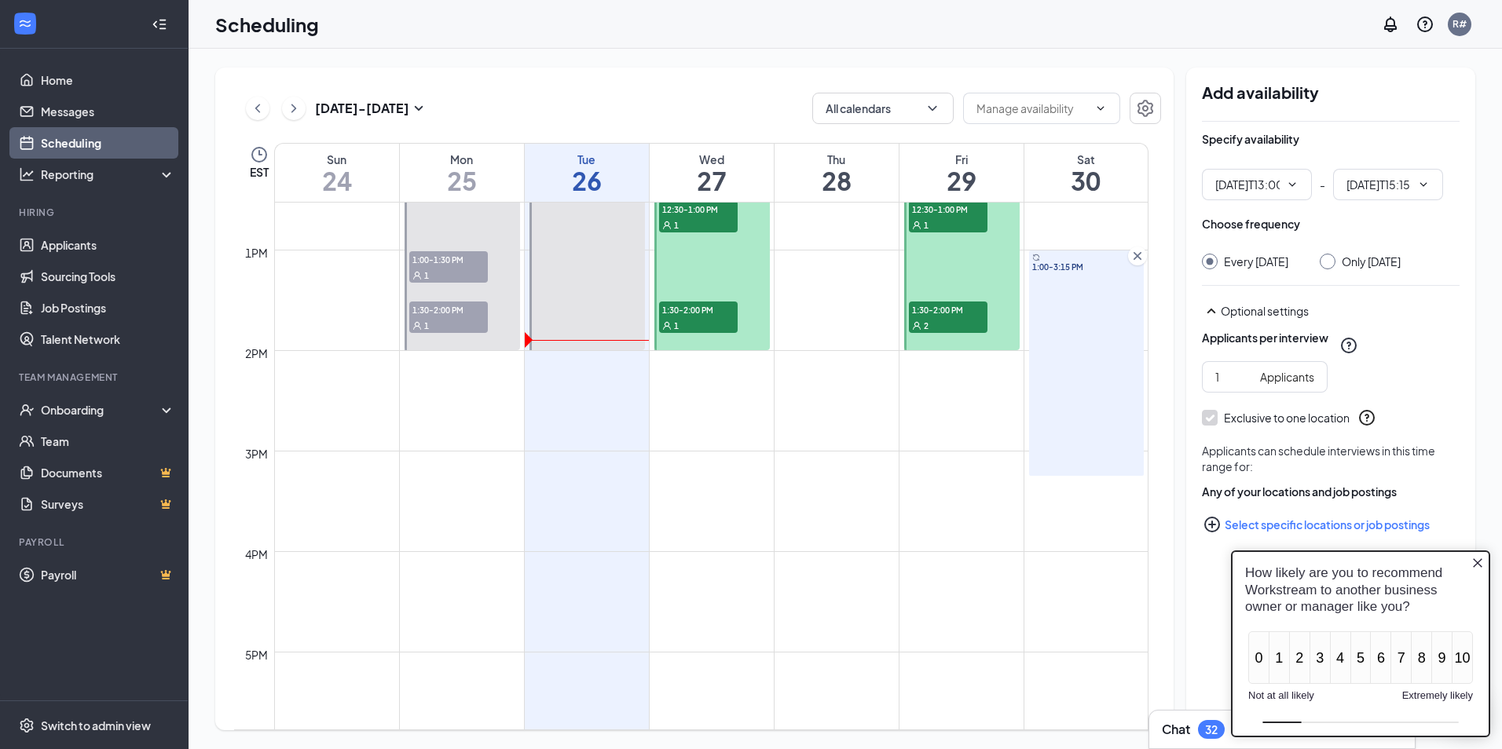
type input "01:00 PM"
type input "03:15 PM"
click at [1473, 565] on icon "Close button" at bounding box center [1477, 563] width 13 height 13
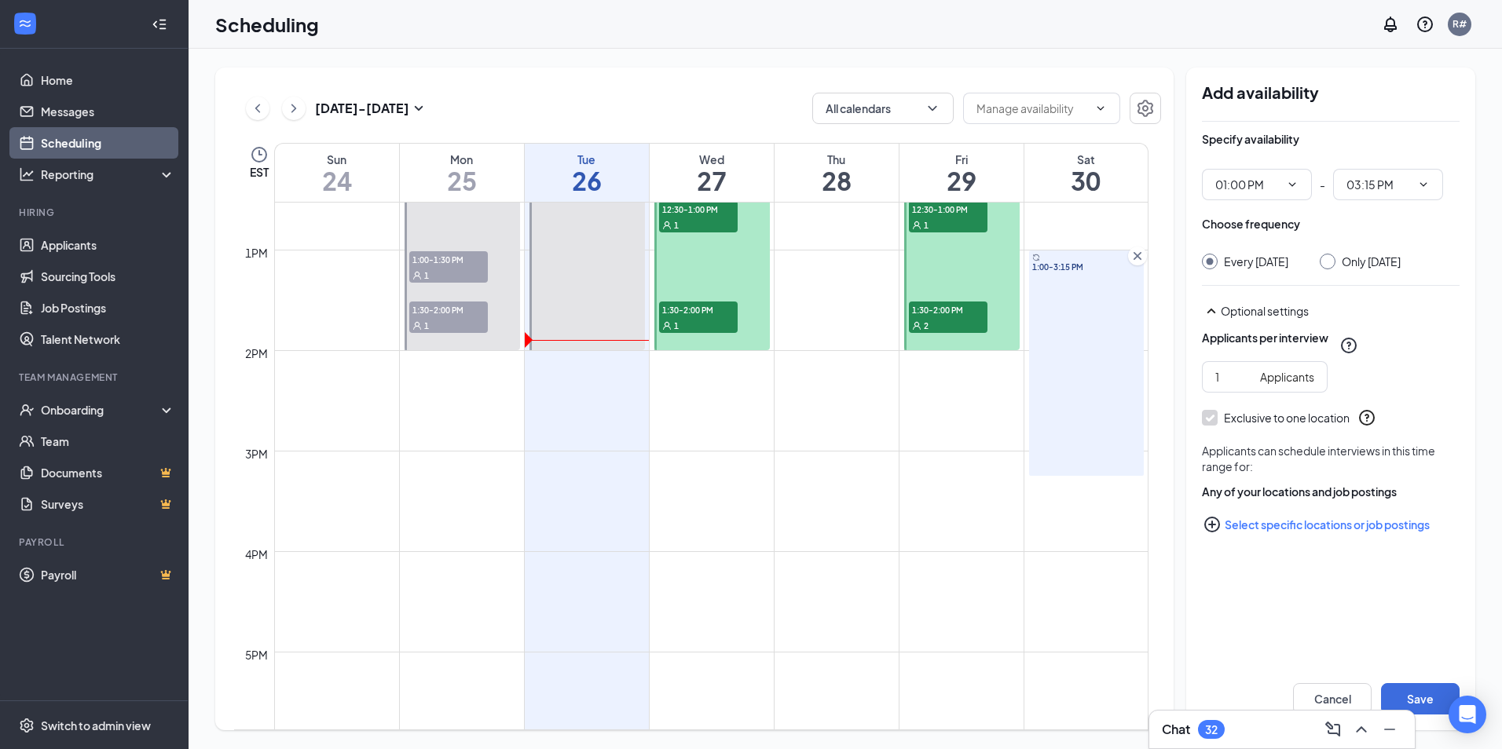
click at [1331, 263] on input "Only Saturday, Aug 30" at bounding box center [1325, 259] width 11 height 11
radio input "true"
radio input "false"
click at [1401, 687] on button "Save" at bounding box center [1420, 698] width 79 height 31
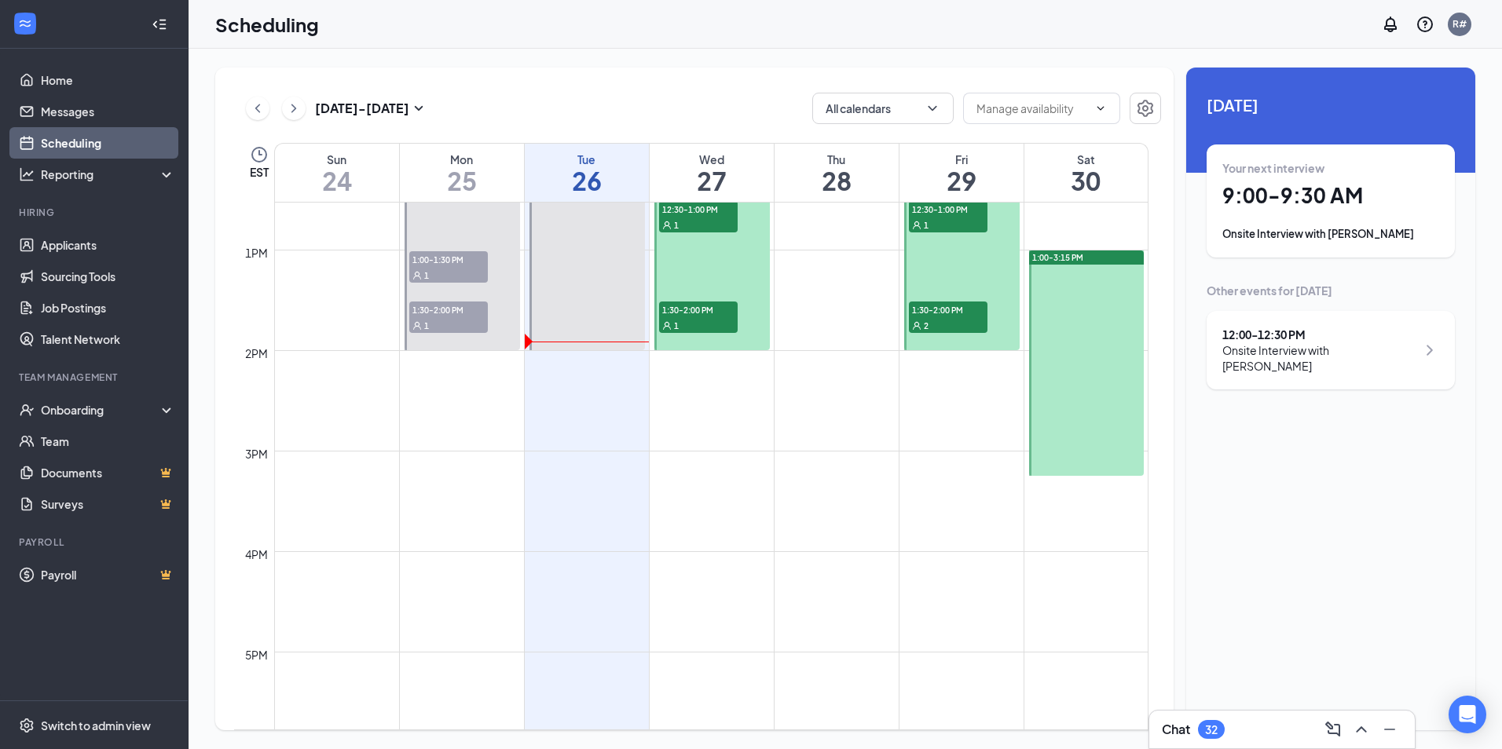
click at [1078, 342] on div at bounding box center [1086, 363] width 115 height 225
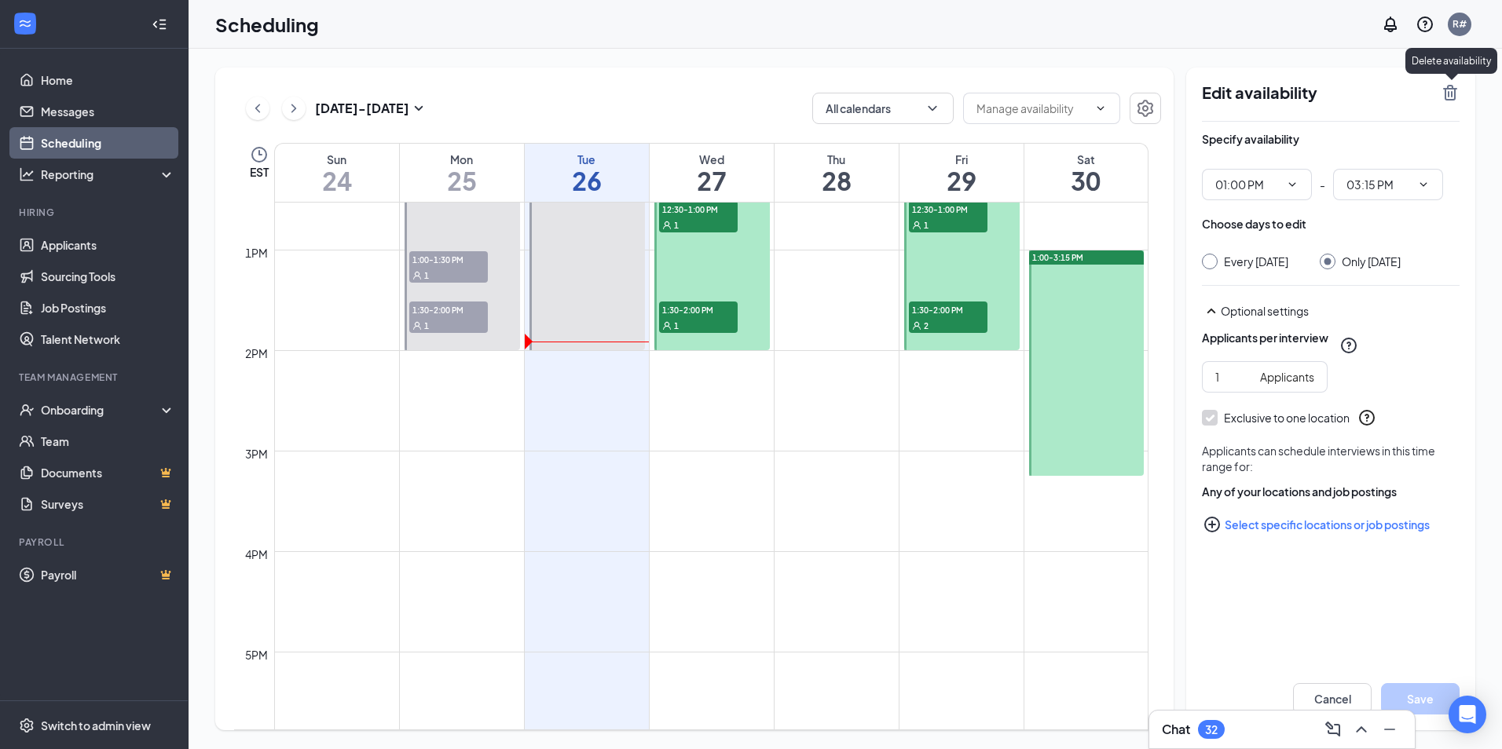
click at [1451, 91] on icon "TrashOutline" at bounding box center [1450, 92] width 19 height 19
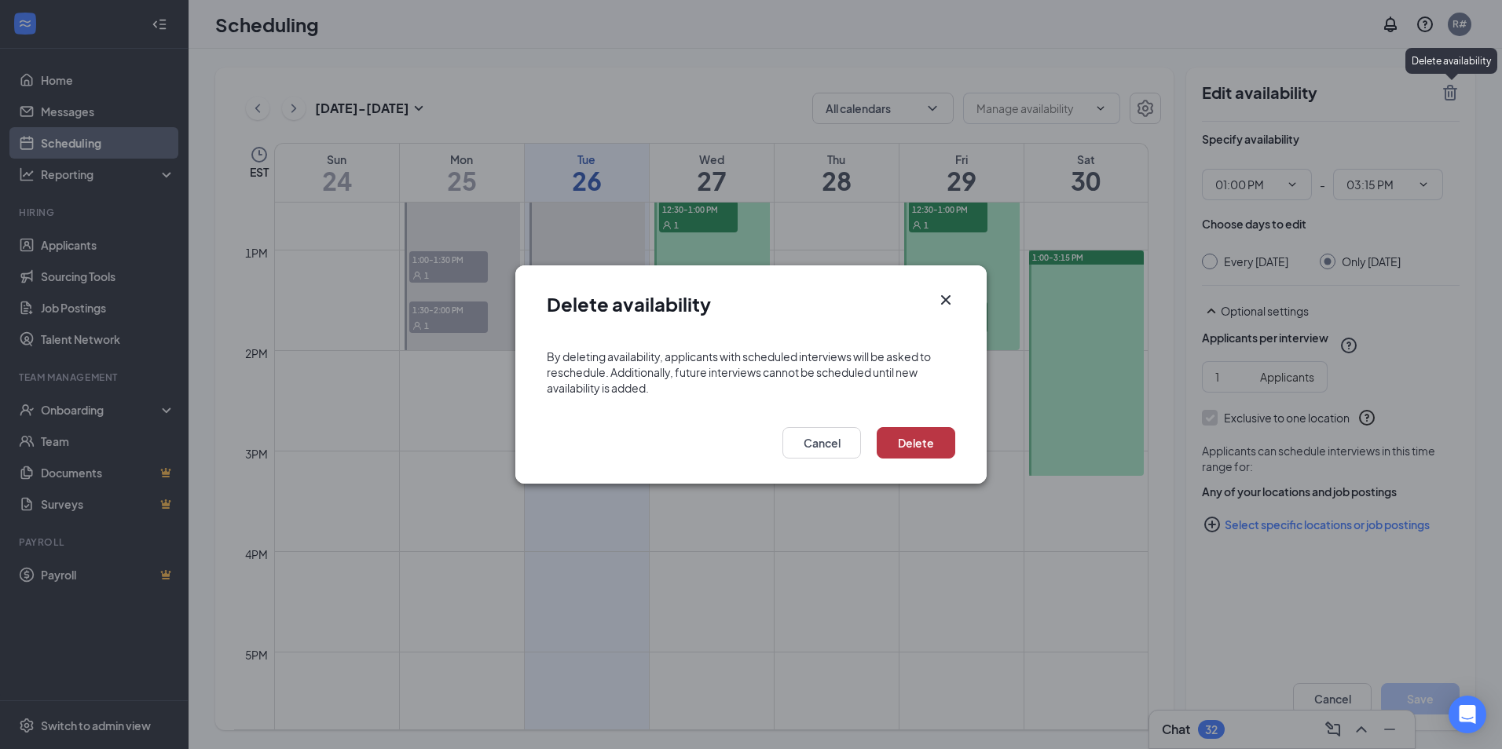
click at [936, 446] on button "Delete" at bounding box center [916, 442] width 79 height 31
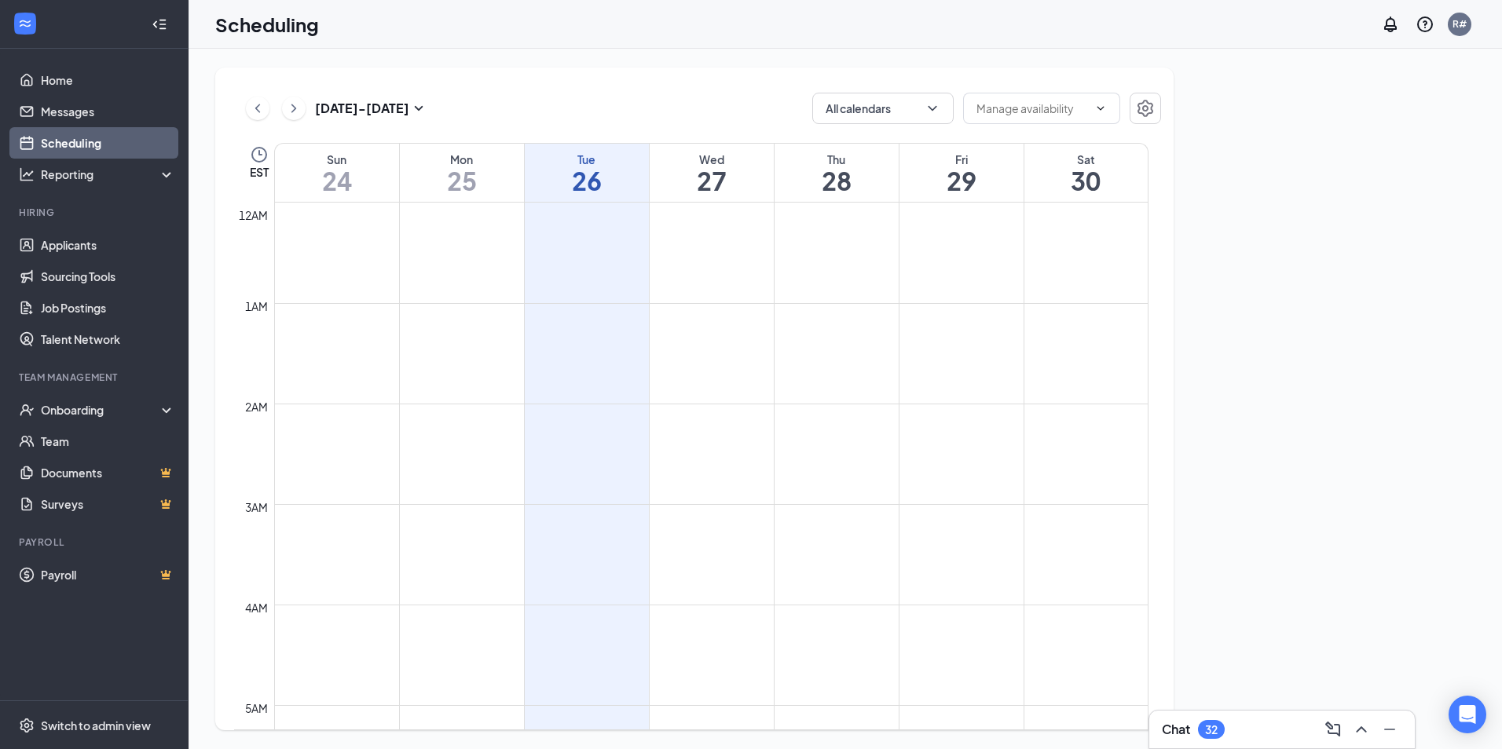
scroll to position [772, 0]
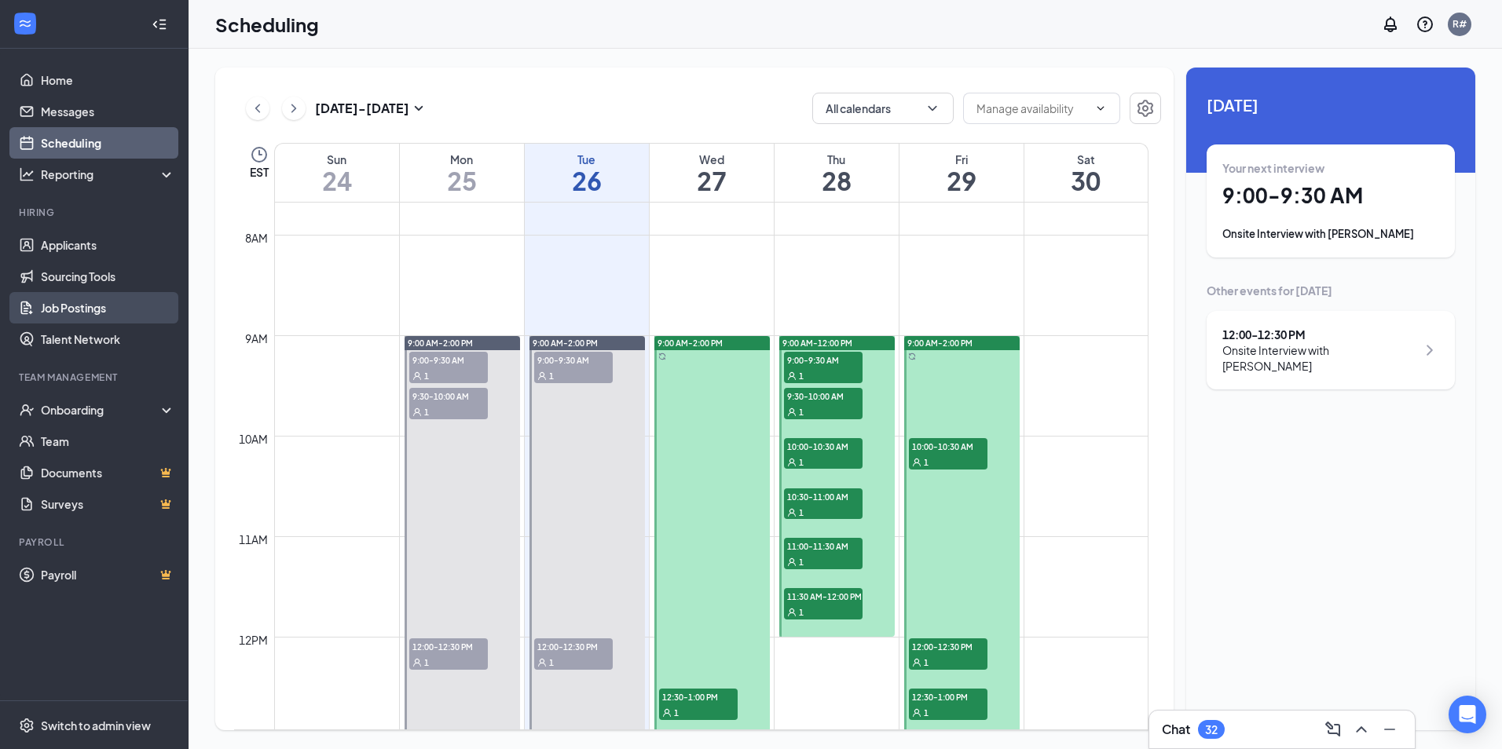
click at [64, 302] on link "Job Postings" at bounding box center [108, 307] width 134 height 31
click at [45, 309] on link "Job Postings" at bounding box center [108, 307] width 134 height 31
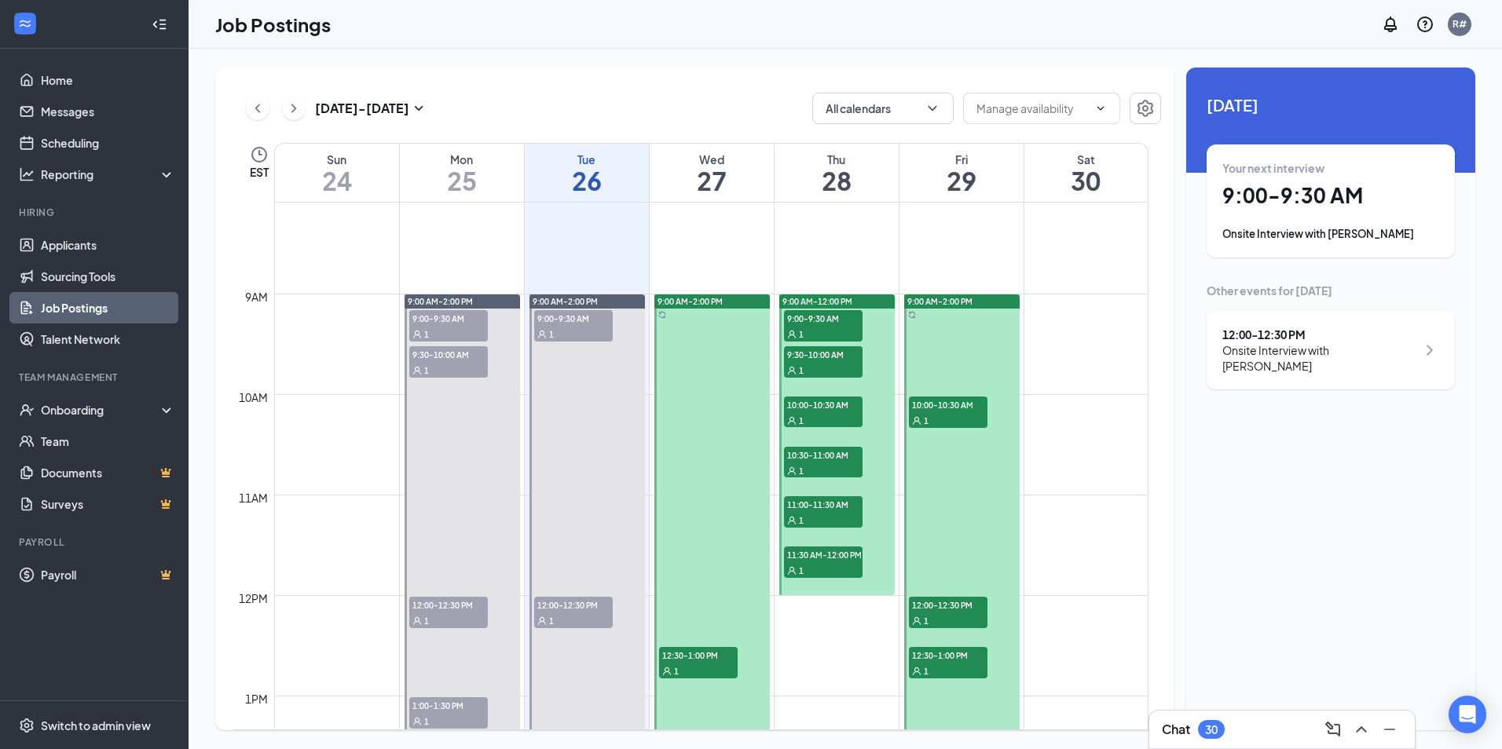
scroll to position [816, 0]
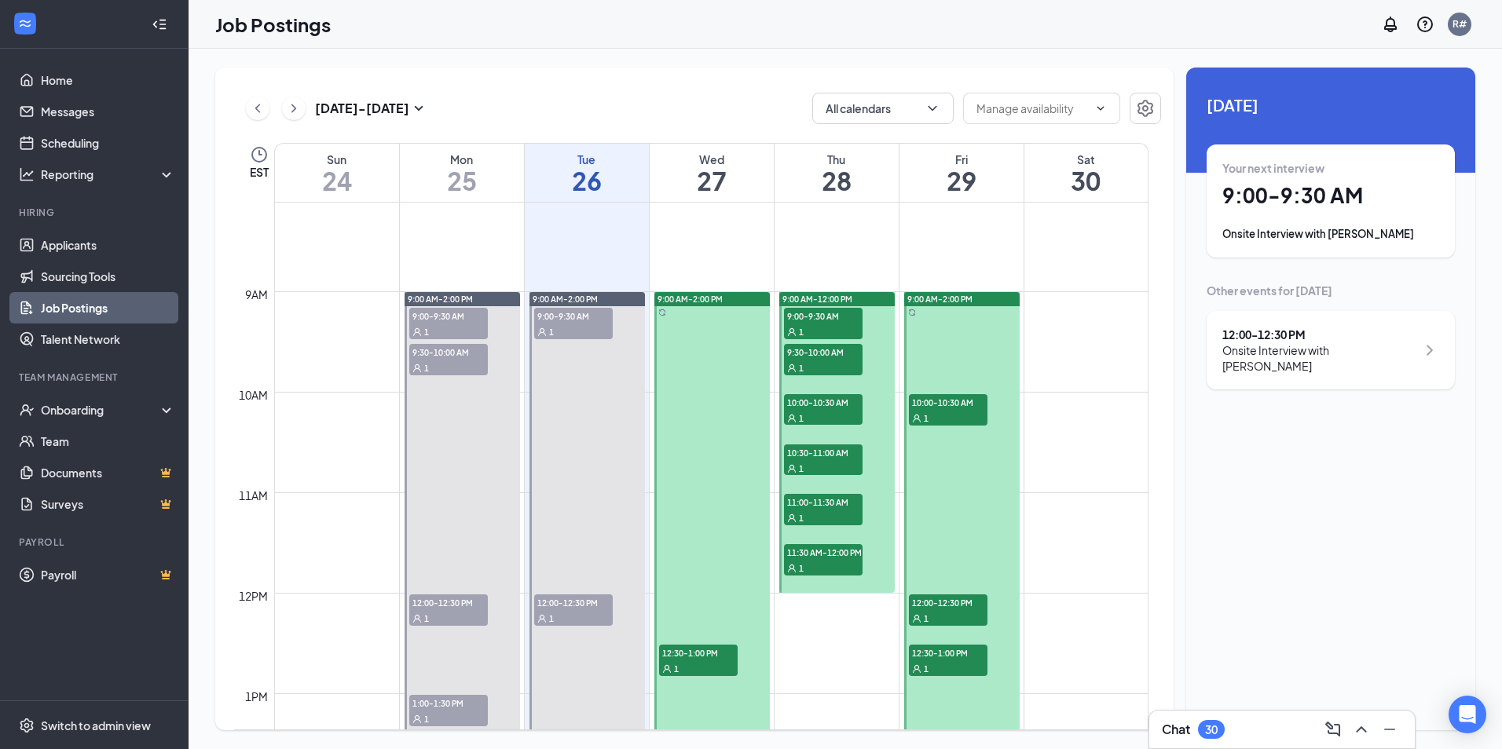
click at [101, 305] on link "Job Postings" at bounding box center [108, 307] width 134 height 31
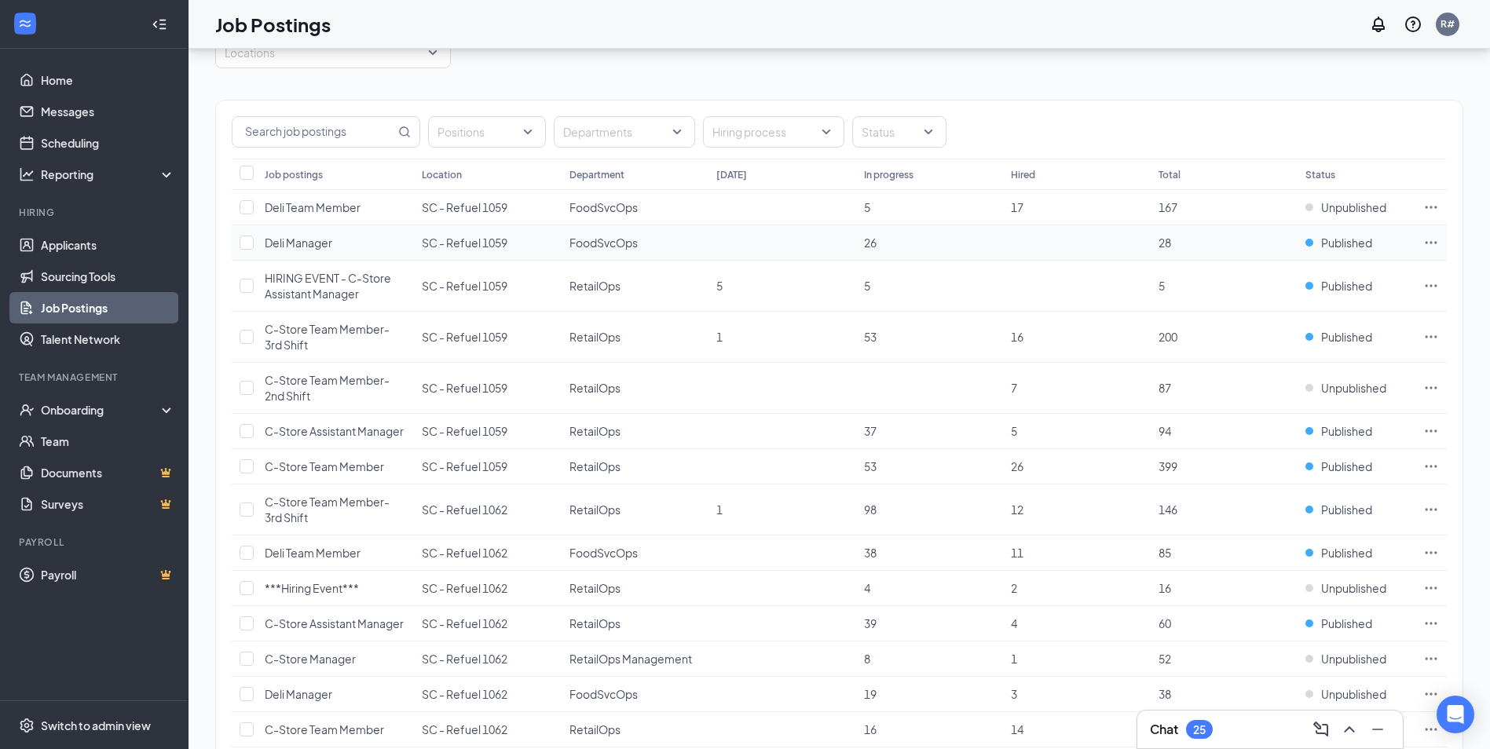
scroll to position [79, 0]
